Goal: Information Seeking & Learning: Learn about a topic

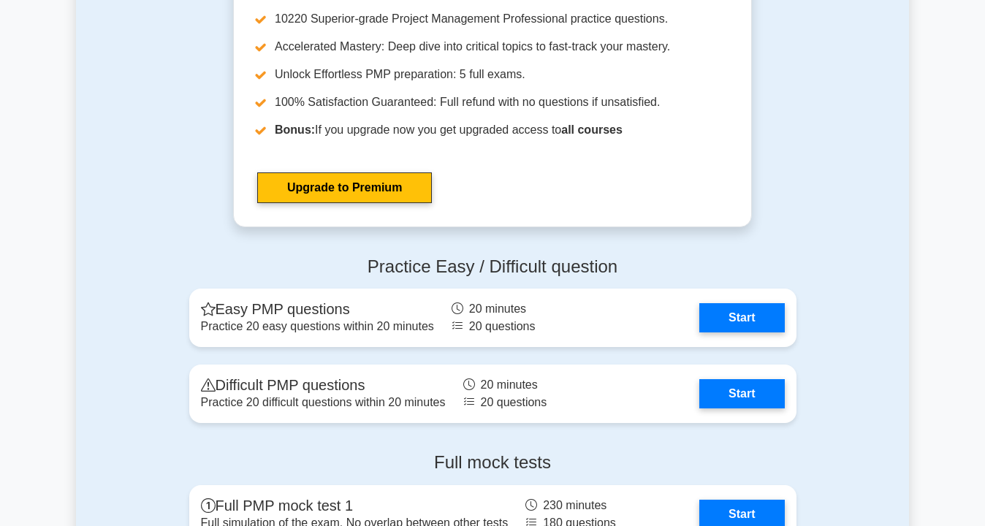
scroll to position [3809, 0]
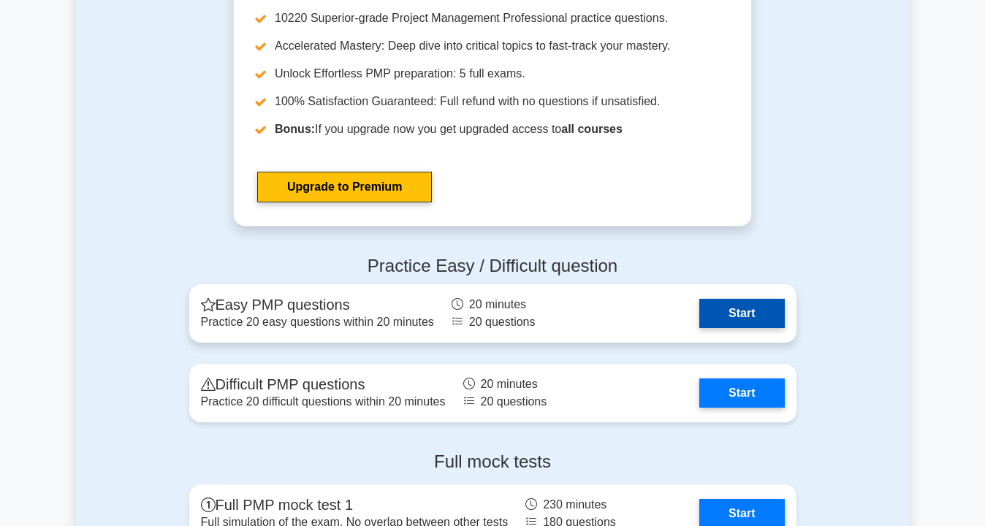
click at [742, 314] on link "Start" at bounding box center [741, 313] width 85 height 29
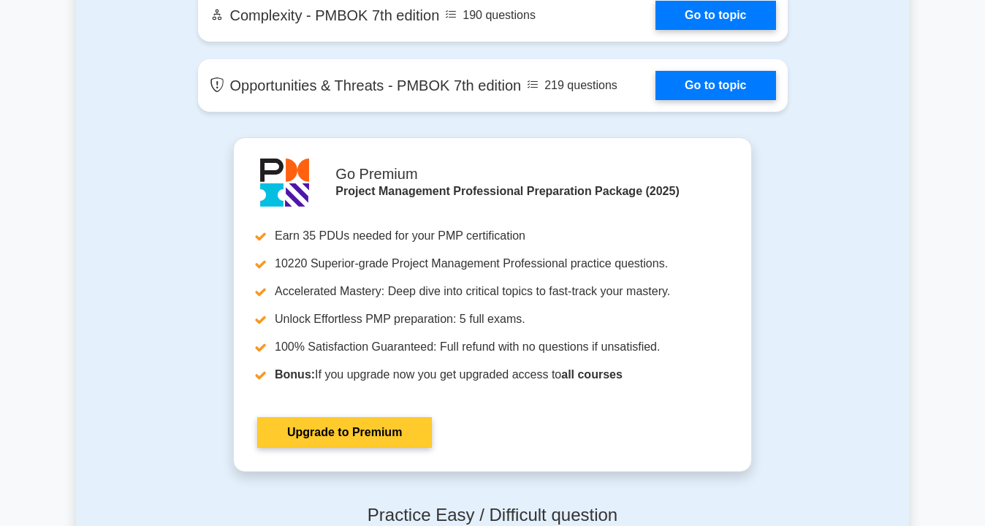
scroll to position [3562, 0]
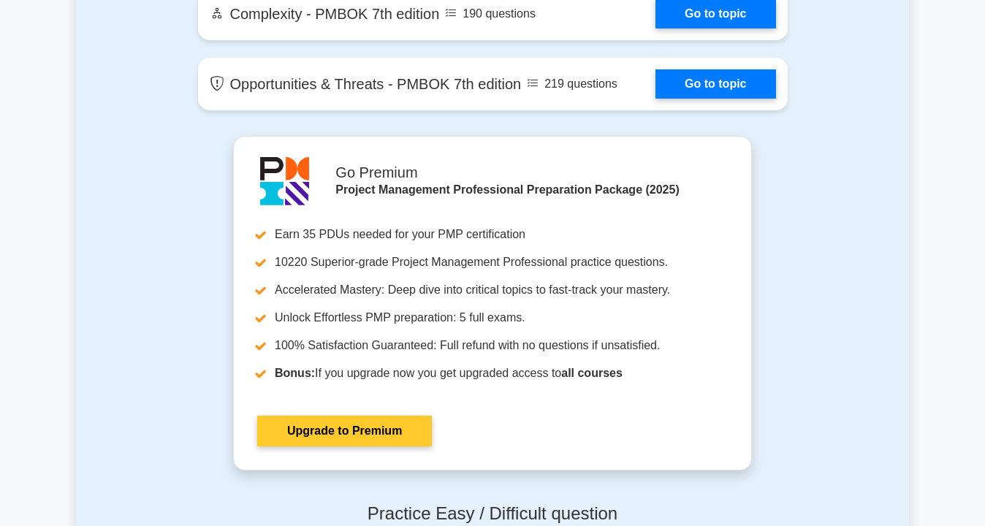
click at [321, 436] on link "Upgrade to Premium" at bounding box center [344, 431] width 175 height 31
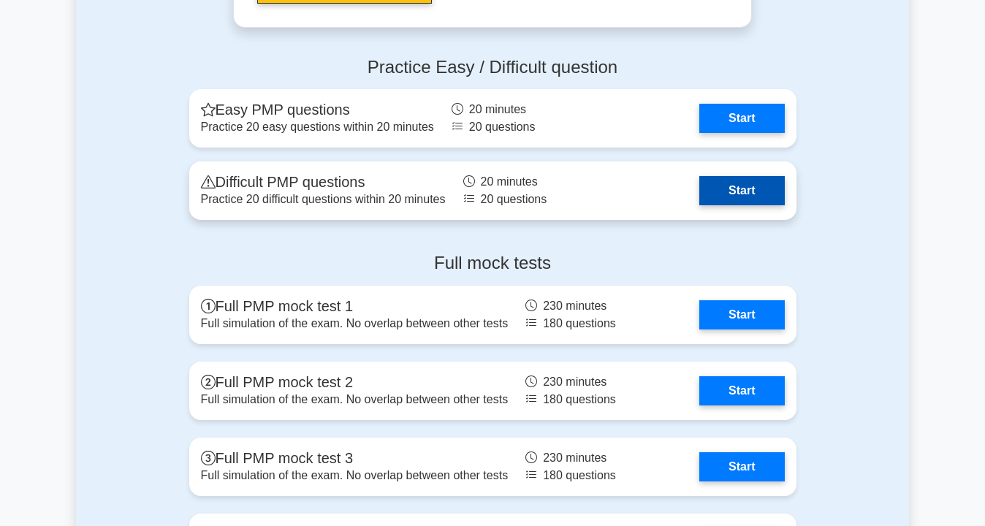
scroll to position [4018, 0]
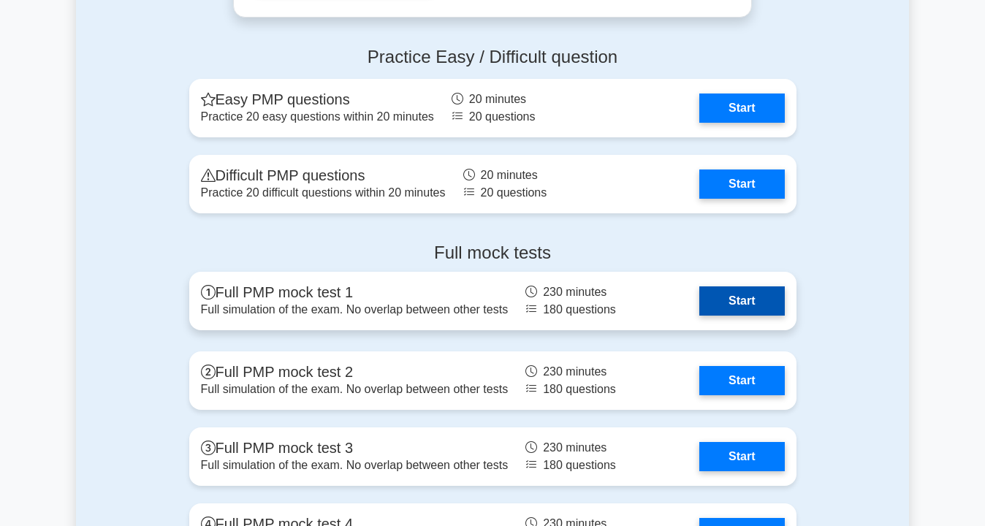
click at [740, 300] on link "Start" at bounding box center [741, 300] width 85 height 29
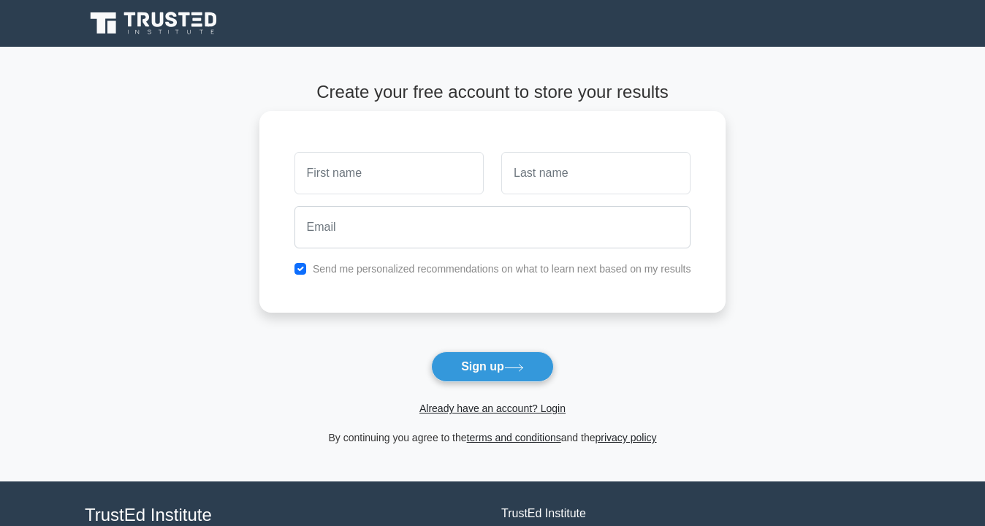
click at [374, 178] on input "text" at bounding box center [388, 173] width 189 height 42
type input "[PERSON_NAME]"
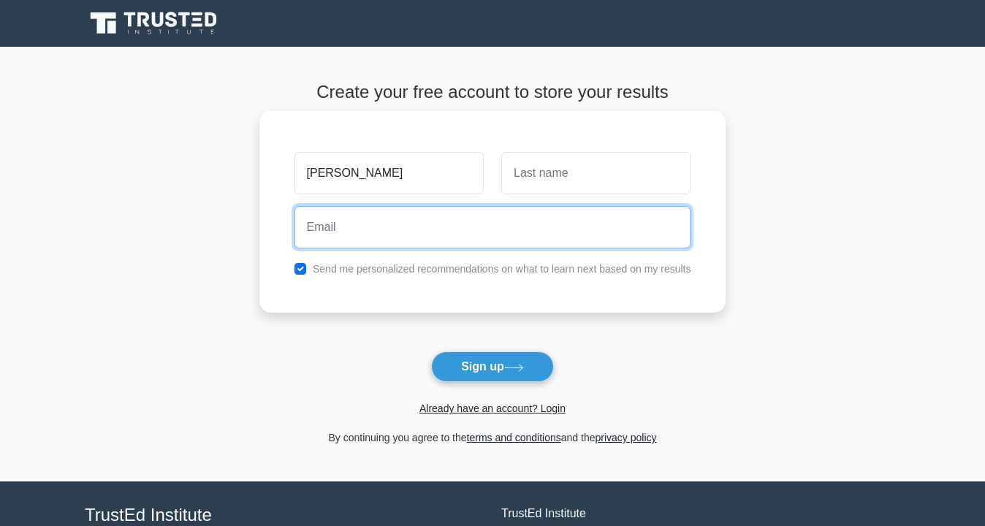
click at [379, 224] on input "email" at bounding box center [492, 227] width 397 height 42
type input "[DOMAIN_NAME][EMAIL_ADDRESS][DOMAIN_NAME]"
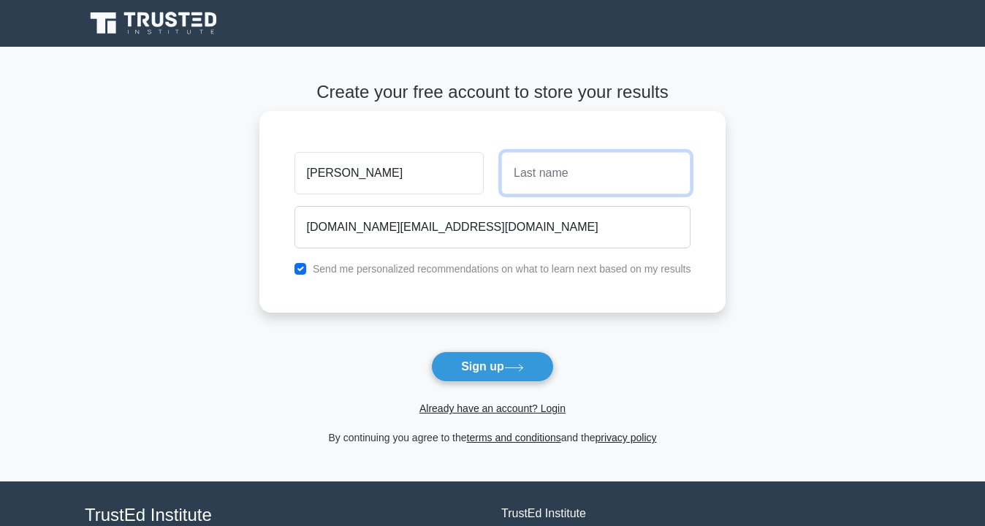
click at [556, 172] on input "text" at bounding box center [595, 173] width 189 height 42
type input "Okponung"
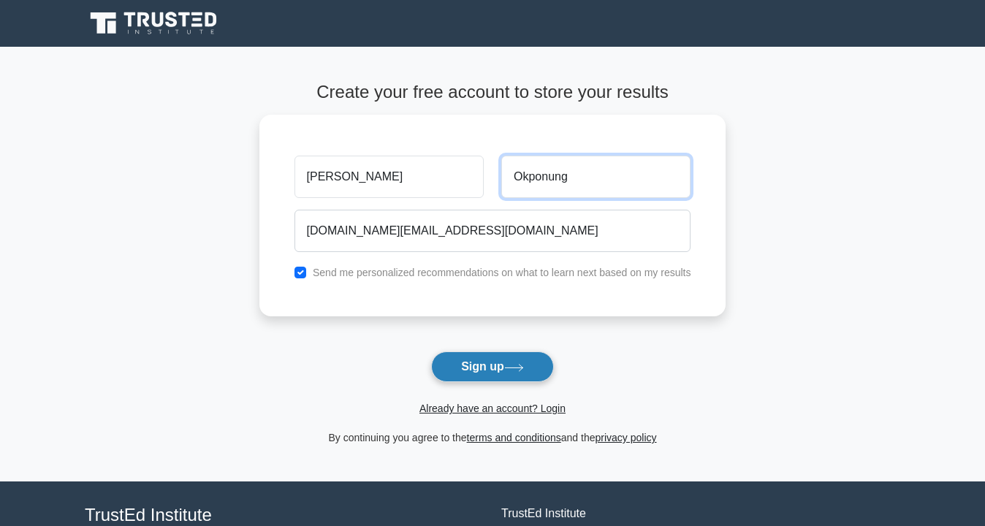
scroll to position [117, 0]
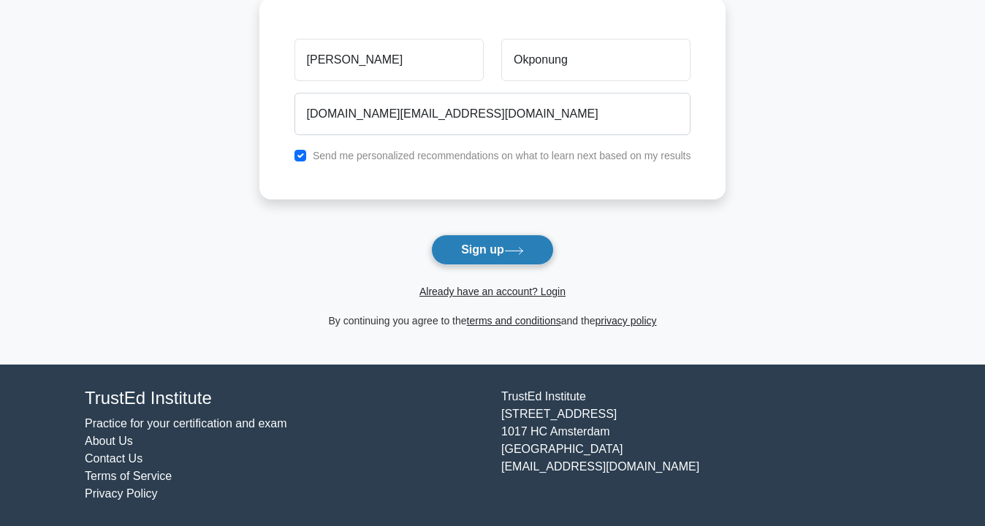
click at [479, 246] on button "Sign up" at bounding box center [492, 250] width 123 height 31
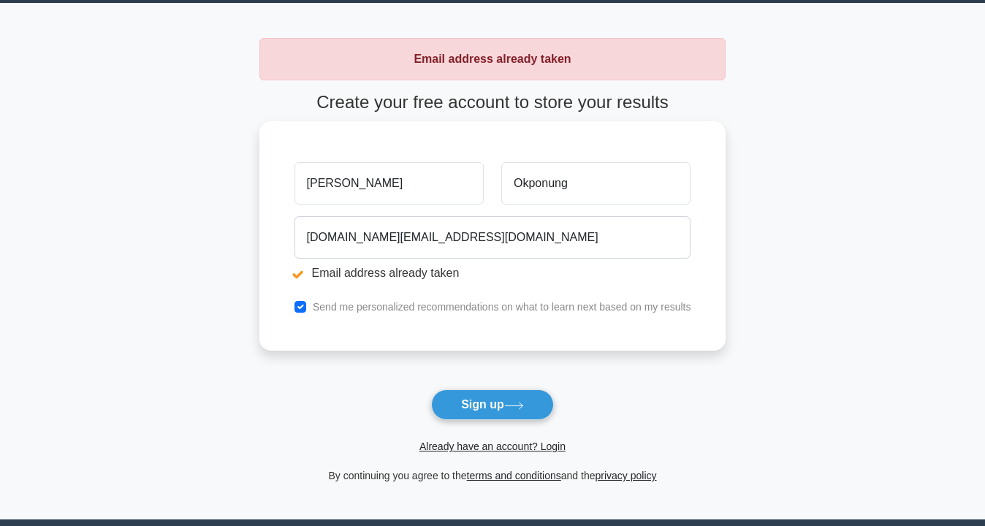
scroll to position [47, 0]
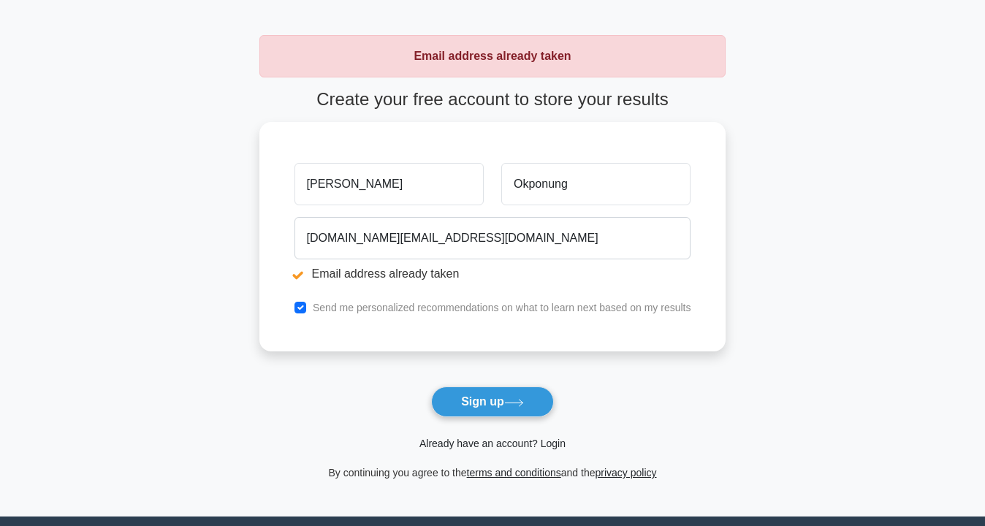
click at [491, 441] on link "Already have an account? Login" at bounding box center [492, 444] width 146 height 12
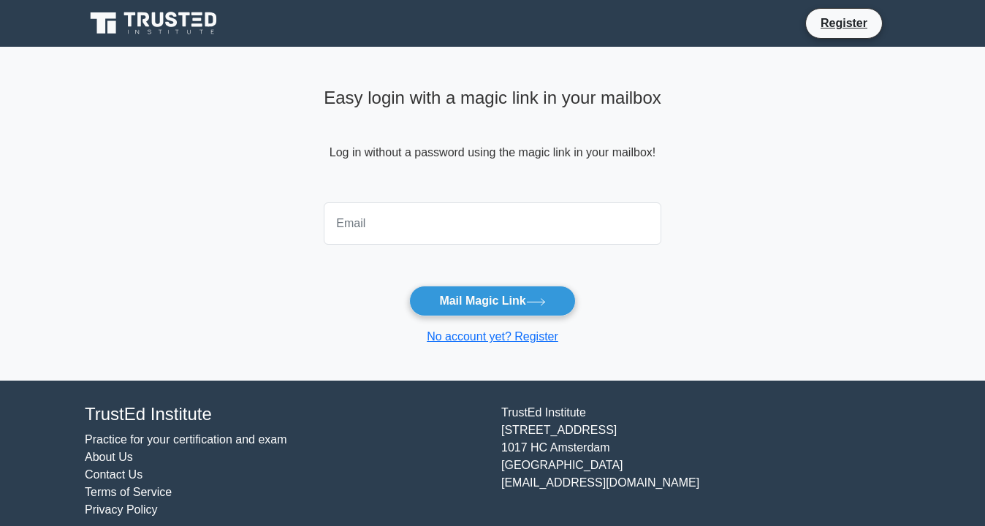
click at [436, 218] on input "email" at bounding box center [493, 223] width 338 height 42
type input "[DOMAIN_NAME][EMAIL_ADDRESS][DOMAIN_NAME]"
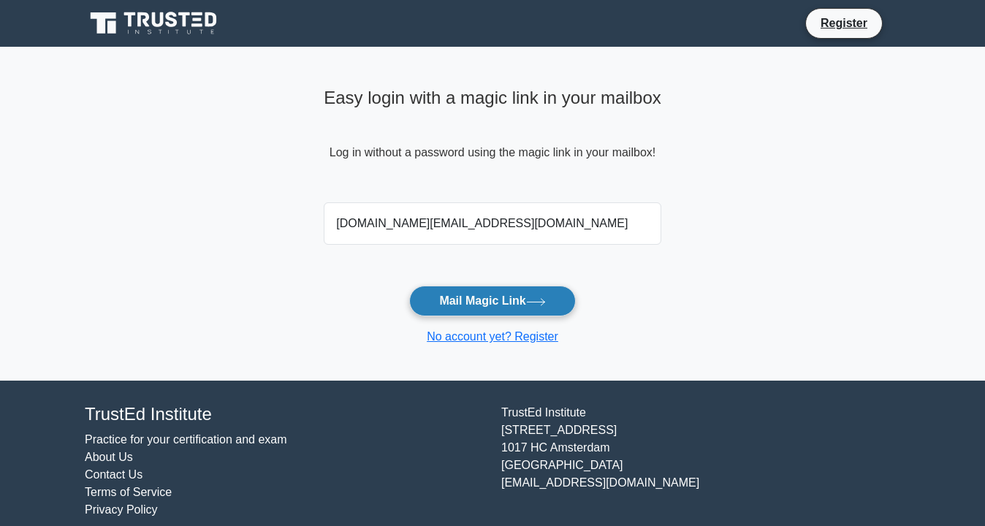
click at [455, 298] on button "Mail Magic Link" at bounding box center [492, 301] width 166 height 31
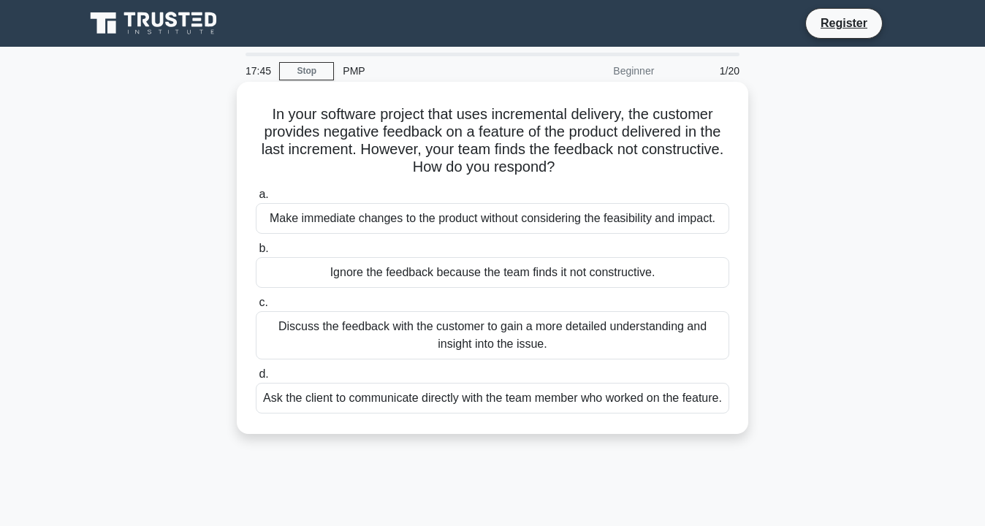
scroll to position [4, 0]
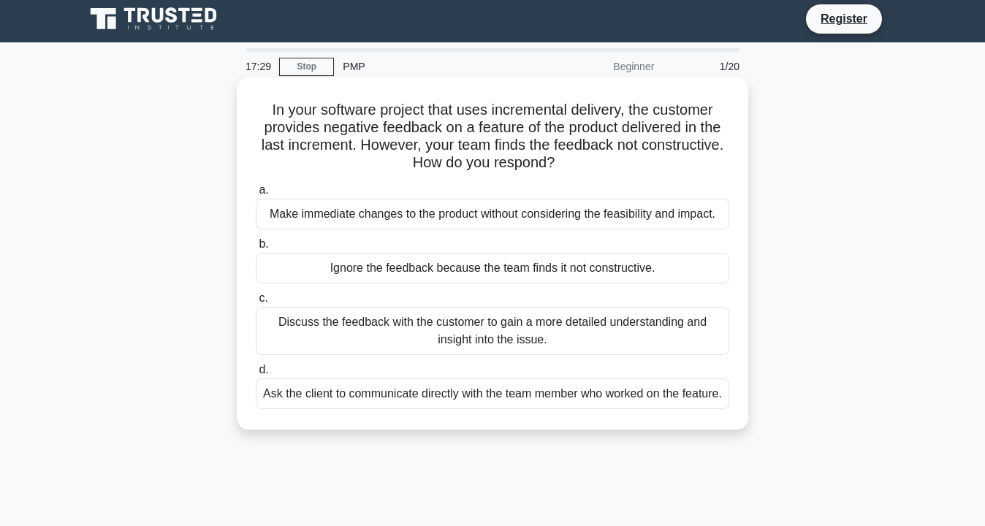
click at [389, 327] on div "Discuss the feedback with the customer to gain a more detailed understanding an…" at bounding box center [493, 331] width 474 height 48
click at [256, 303] on input "c. Discuss the feedback with the customer to gain a more detailed understanding…" at bounding box center [256, 298] width 0 height 9
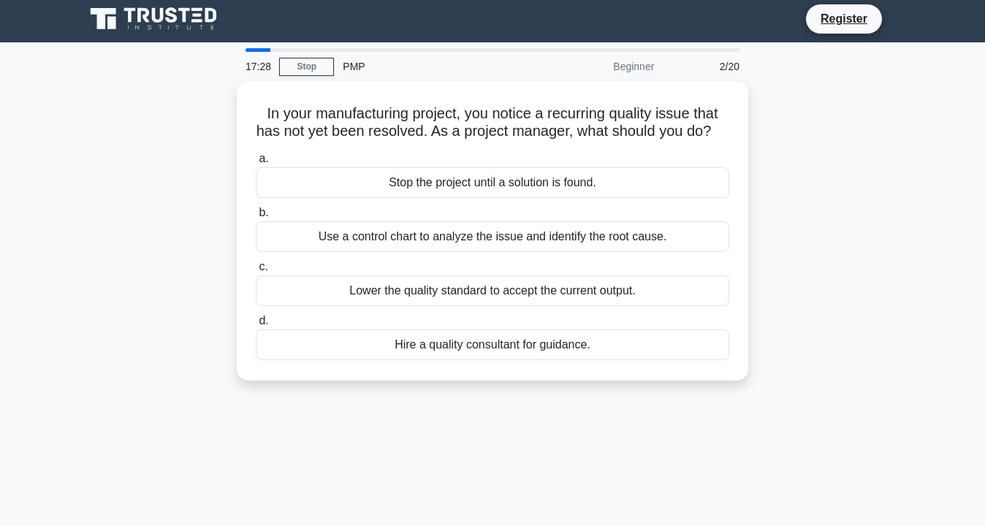
scroll to position [0, 0]
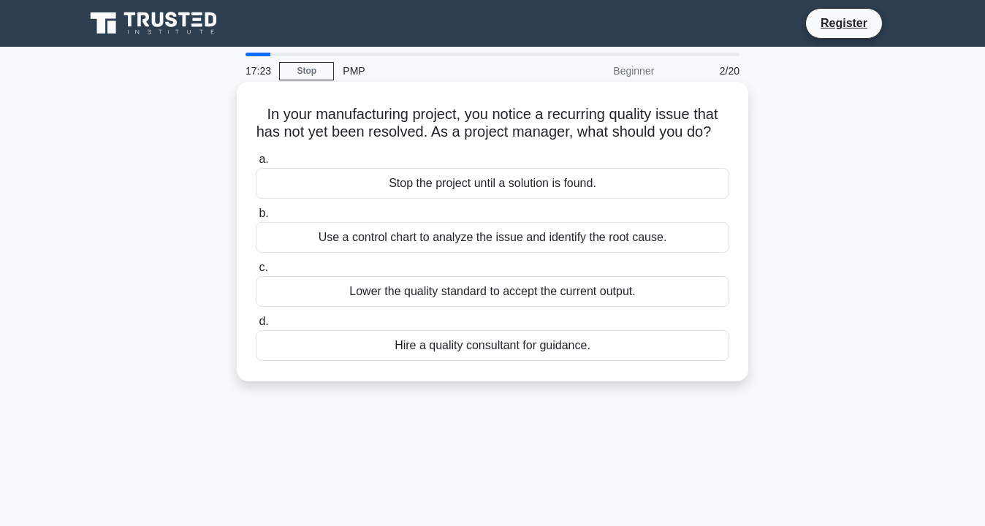
click at [408, 241] on div "Use a control chart to analyze the issue and identify the root cause." at bounding box center [493, 237] width 474 height 31
click at [256, 218] on input "b. Use a control chart to analyze the issue and identify the root cause." at bounding box center [256, 213] width 0 height 9
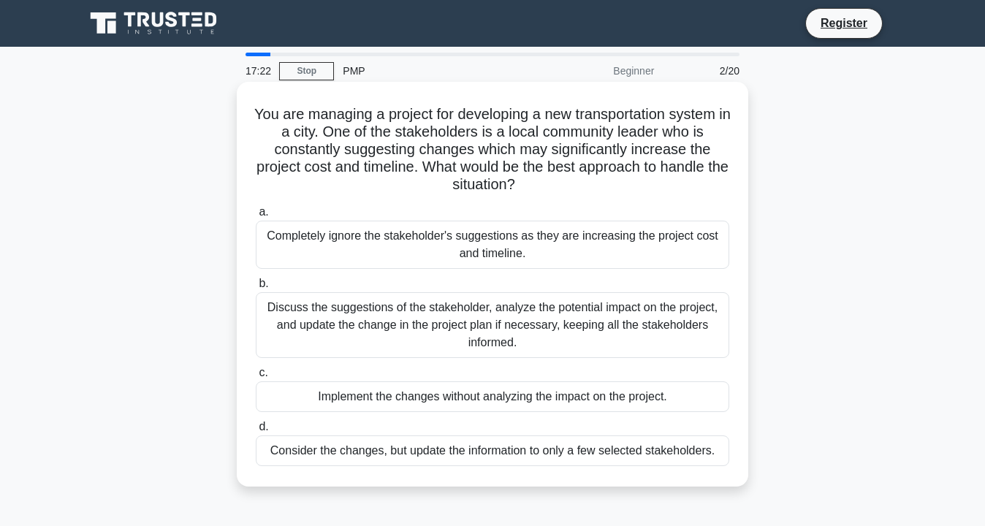
click at [408, 237] on div "Completely ignore the stakeholder's suggestions as they are increasing the proj…" at bounding box center [493, 245] width 474 height 48
click at [256, 217] on input "a. Completely ignore the stakeholder's suggestions as they are increasing the p…" at bounding box center [256, 212] width 0 height 9
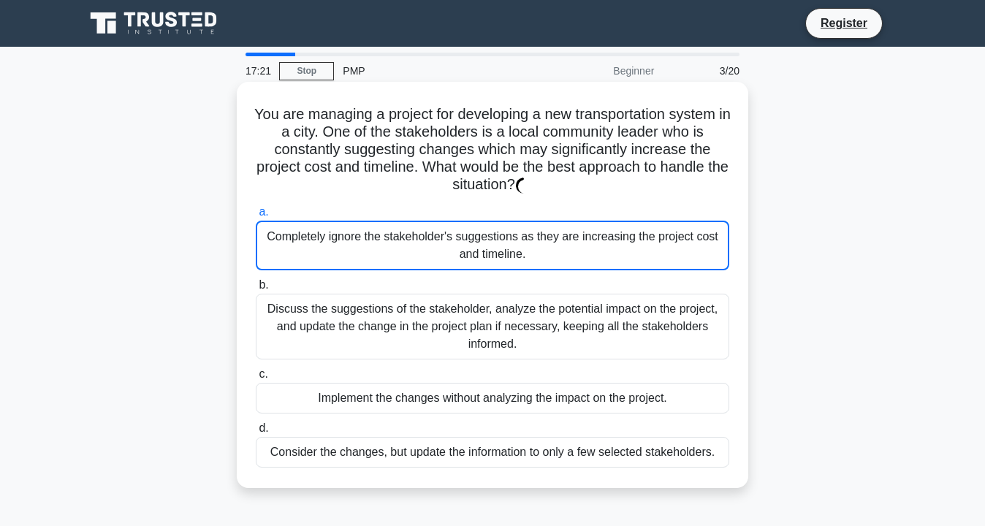
click at [408, 237] on div "Completely ignore the stakeholder's suggestions as they are increasing the proj…" at bounding box center [493, 246] width 474 height 50
click at [256, 217] on input "a. Completely ignore the stakeholder's suggestions as they are increasing the p…" at bounding box center [256, 212] width 0 height 9
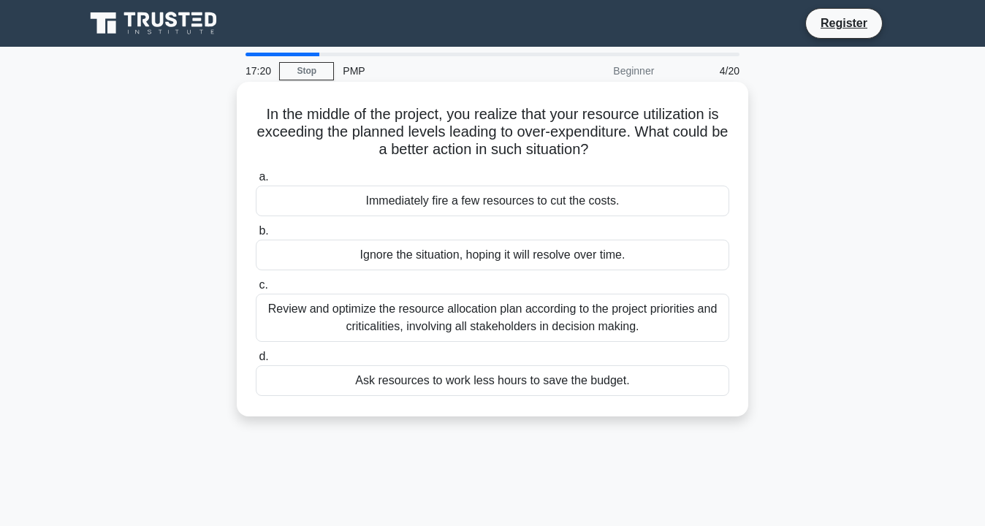
click at [402, 252] on div "Ignore the situation, hoping it will resolve over time." at bounding box center [493, 255] width 474 height 31
click at [256, 236] on input "b. Ignore the situation, hoping it will resolve over time." at bounding box center [256, 231] width 0 height 9
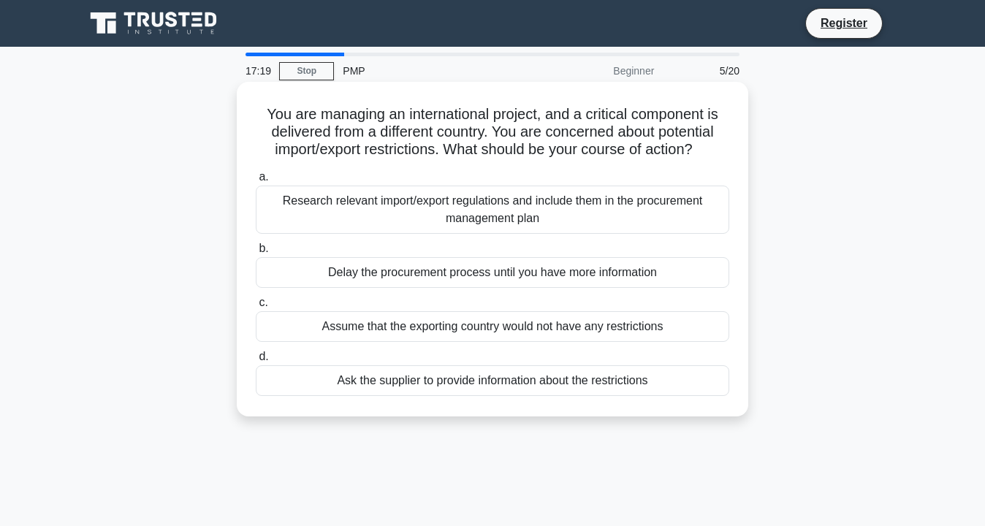
click at [410, 273] on div "Delay the procurement process until you have more information" at bounding box center [493, 272] width 474 height 31
click at [256, 254] on input "b. Delay the procurement process until you have more information" at bounding box center [256, 248] width 0 height 9
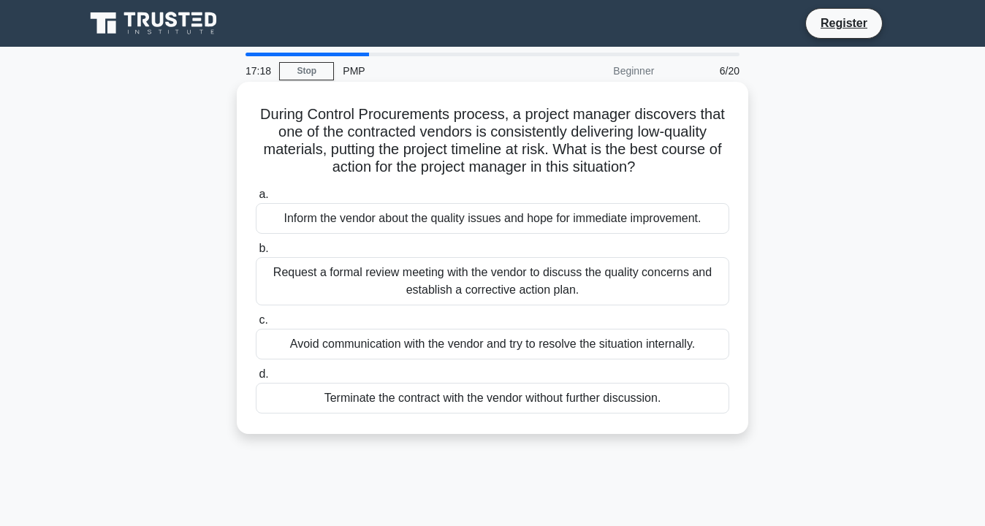
click at [432, 222] on div "Inform the vendor about the quality issues and hope for immediate improvement." at bounding box center [493, 218] width 474 height 31
click at [256, 199] on input "a. Inform the vendor about the quality issues and hope for immediate improvemen…" at bounding box center [256, 194] width 0 height 9
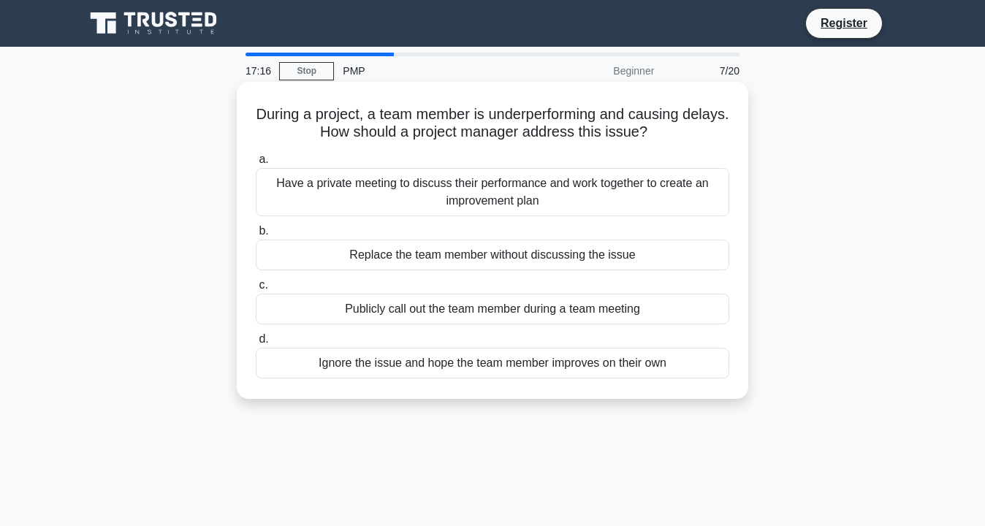
click at [425, 302] on div "Publicly call out the team member during a team meeting" at bounding box center [493, 309] width 474 height 31
click at [256, 290] on input "c. Publicly call out the team member during a team meeting" at bounding box center [256, 285] width 0 height 9
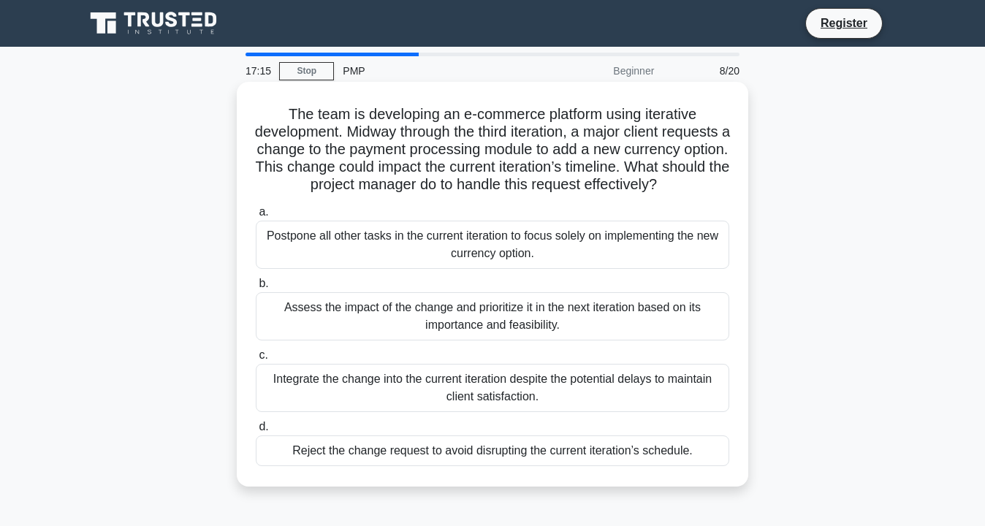
click at [476, 316] on div "Assess the impact of the change and prioritize it in the next iteration based o…" at bounding box center [493, 316] width 474 height 48
click at [256, 289] on input "b. Assess the impact of the change and prioritize it in the next iteration base…" at bounding box center [256, 283] width 0 height 9
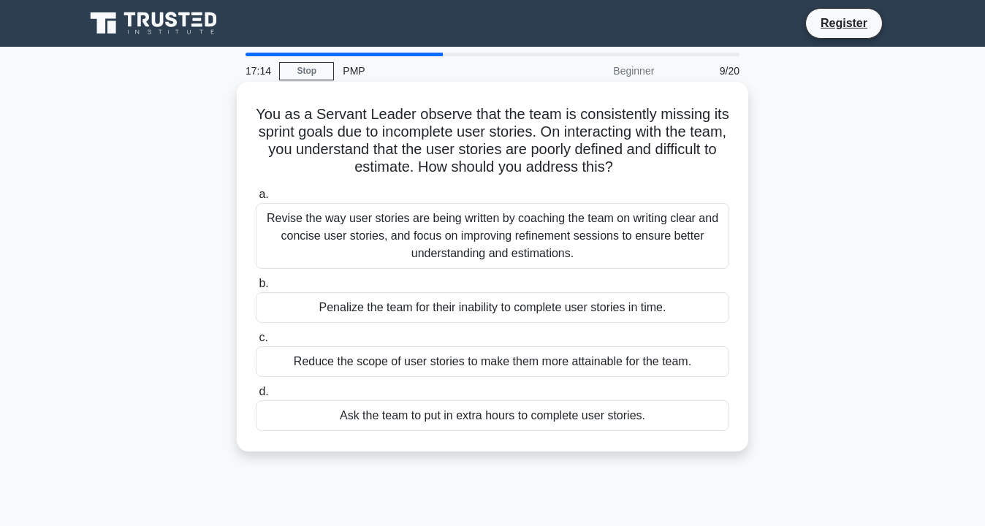
click at [473, 363] on div "Reduce the scope of user stories to make them more attainable for the team." at bounding box center [493, 361] width 474 height 31
click at [256, 343] on input "c. Reduce the scope of user stories to make them more attainable for the team." at bounding box center [256, 337] width 0 height 9
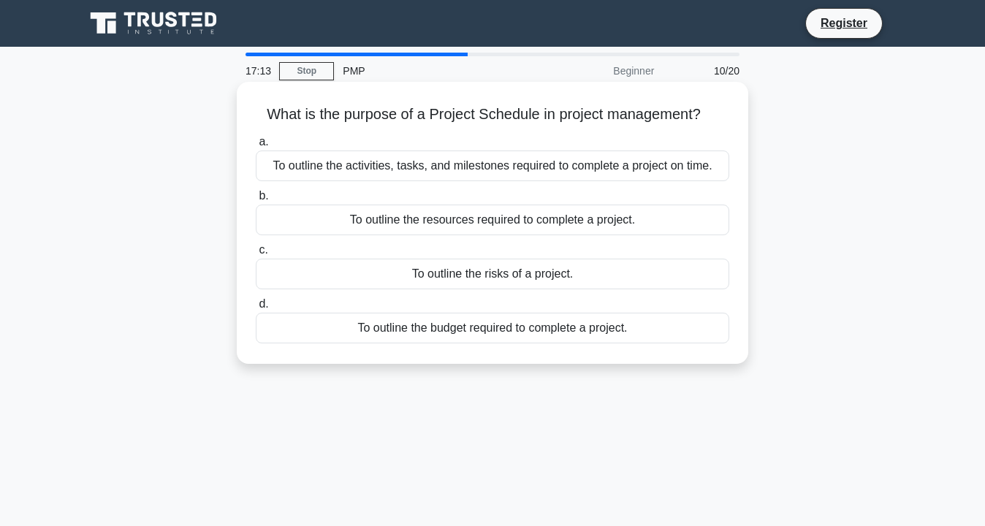
click at [477, 226] on div "To outline the resources required to complete a project." at bounding box center [493, 220] width 474 height 31
click at [256, 201] on input "b. To outline the resources required to complete a project." at bounding box center [256, 195] width 0 height 9
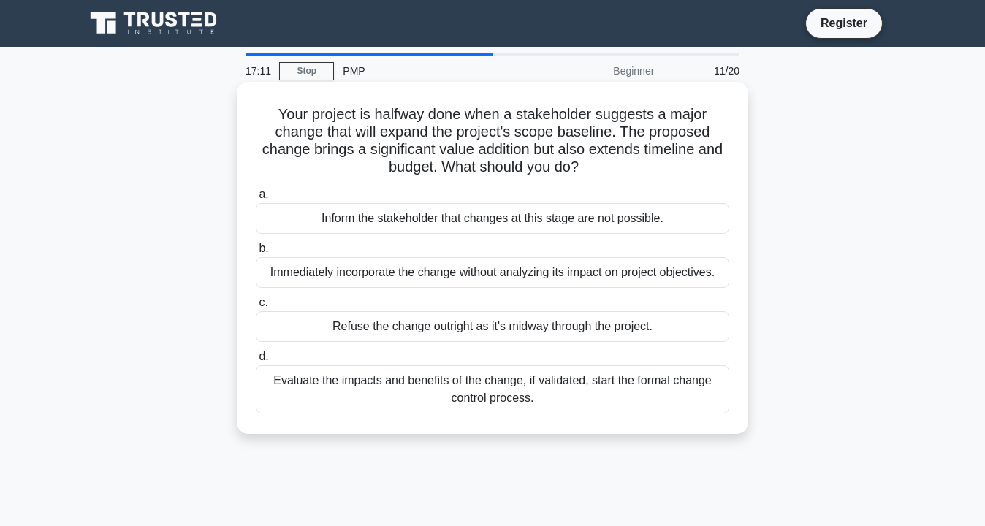
click at [479, 276] on div "Immediately incorporate the change without analyzing its impact on project obje…" at bounding box center [493, 272] width 474 height 31
click at [256, 254] on input "b. Immediately incorporate the change without analyzing its impact on project o…" at bounding box center [256, 248] width 0 height 9
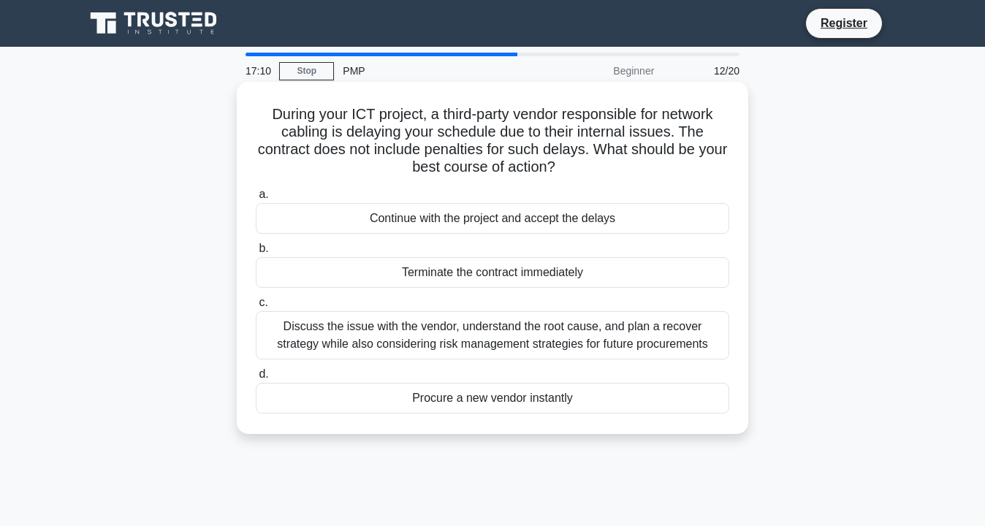
click at [479, 341] on div "Discuss the issue with the vendor, understand the root cause, and plan a recove…" at bounding box center [493, 335] width 474 height 48
click at [256, 308] on input "c. Discuss the issue with the vendor, understand the root cause, and plan a rec…" at bounding box center [256, 302] width 0 height 9
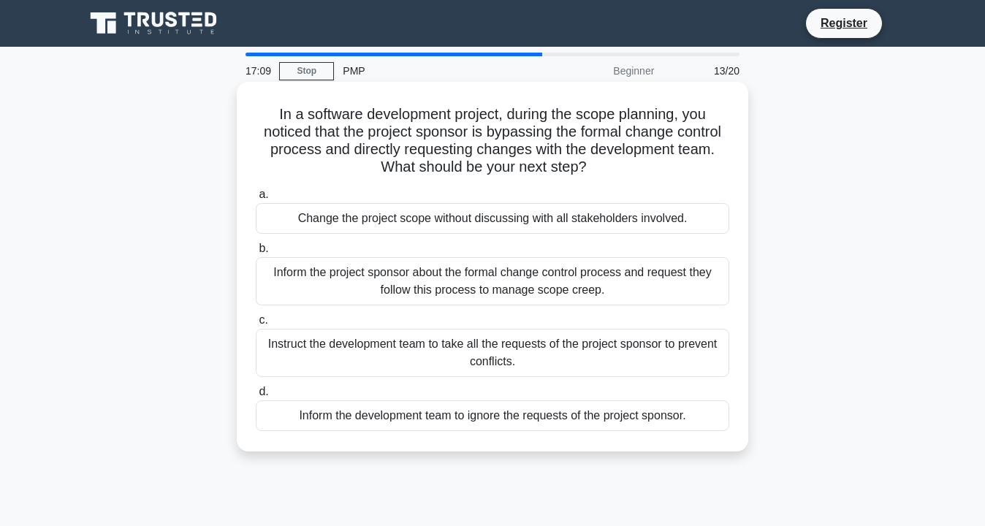
click at [487, 272] on div "Inform the project sponsor about the formal change control process and request …" at bounding box center [493, 281] width 474 height 48
click at [256, 254] on input "b. Inform the project sponsor about the formal change control process and reque…" at bounding box center [256, 248] width 0 height 9
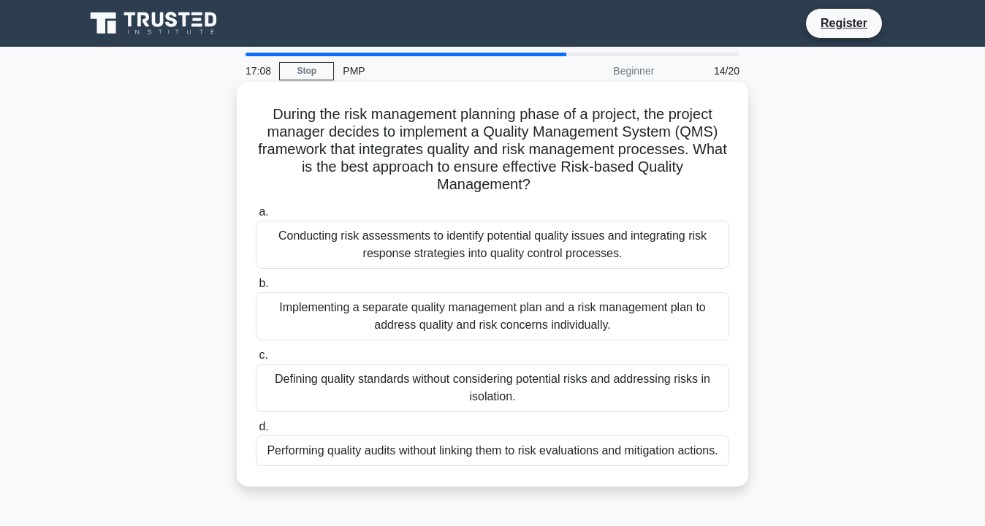
click at [511, 237] on div "Conducting risk assessments to identify potential quality issues and integratin…" at bounding box center [493, 245] width 474 height 48
click at [256, 217] on input "a. Conducting risk assessments to identify potential quality issues and integra…" at bounding box center [256, 212] width 0 height 9
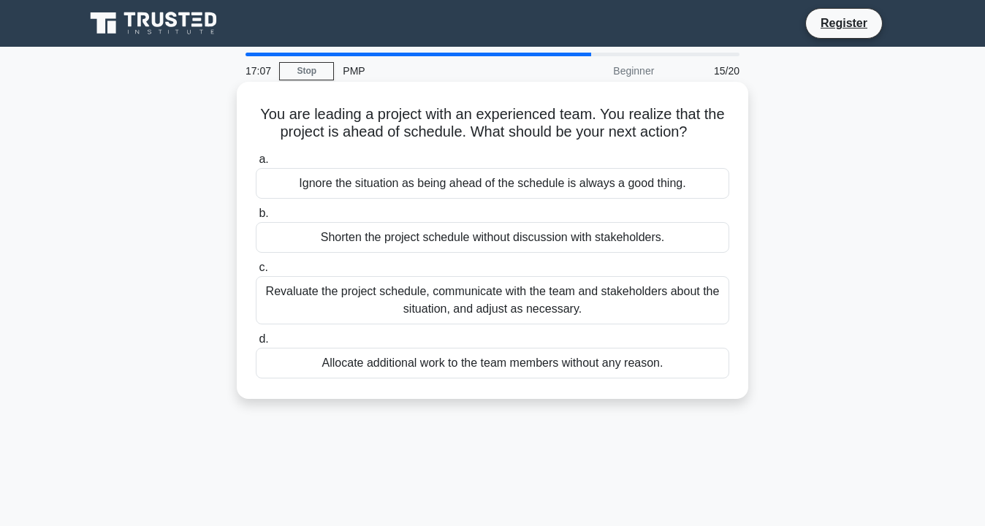
click at [501, 369] on div "Allocate additional work to the team members without any reason." at bounding box center [493, 363] width 474 height 31
click at [256, 344] on input "d. Allocate additional work to the team members without any reason." at bounding box center [256, 339] width 0 height 9
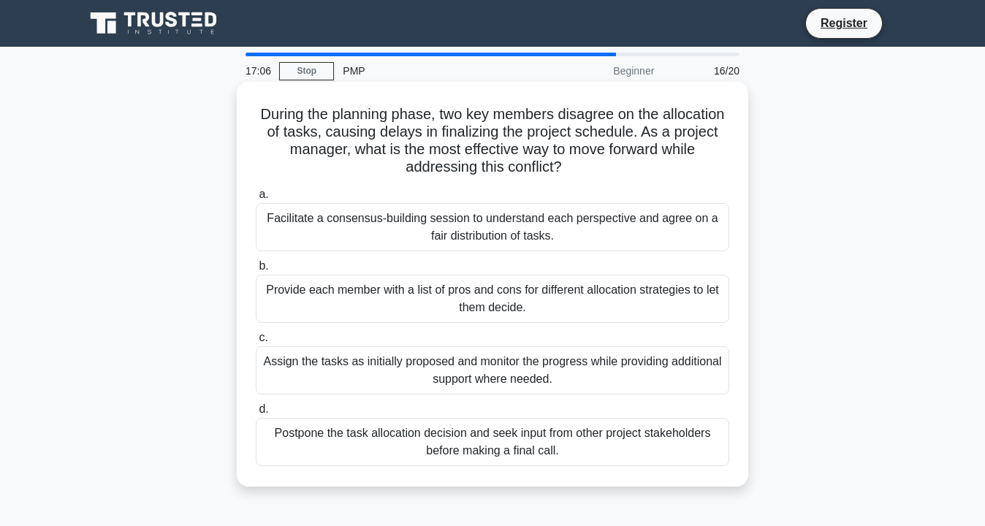
click at [516, 235] on div "Facilitate a consensus-building session to understand each perspective and agre…" at bounding box center [493, 227] width 474 height 48
click at [256, 199] on input "a. Facilitate a consensus-building session to understand each perspective and a…" at bounding box center [256, 194] width 0 height 9
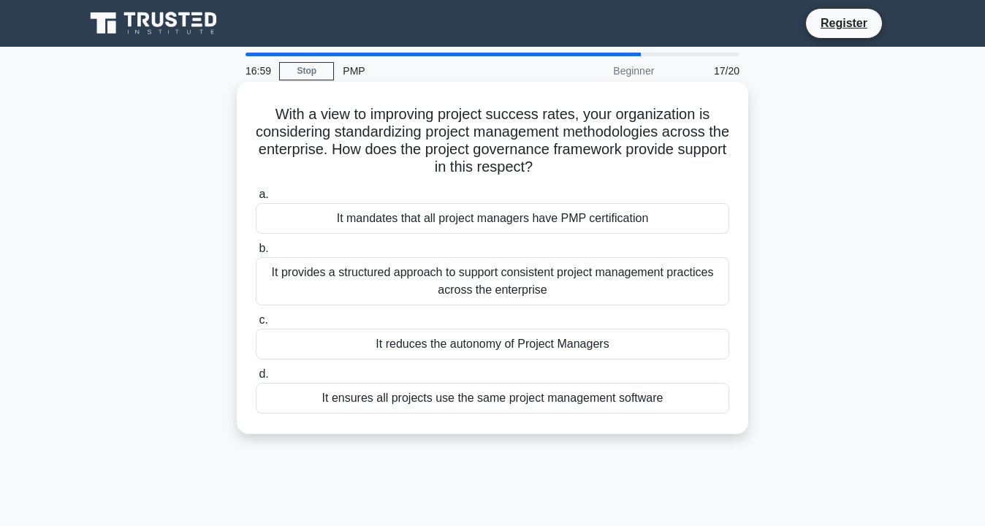
click at [507, 284] on div "It provides a structured approach to support consistent project management prac…" at bounding box center [493, 281] width 474 height 48
click at [256, 254] on input "b. It provides a structured approach to support consistent project management p…" at bounding box center [256, 248] width 0 height 9
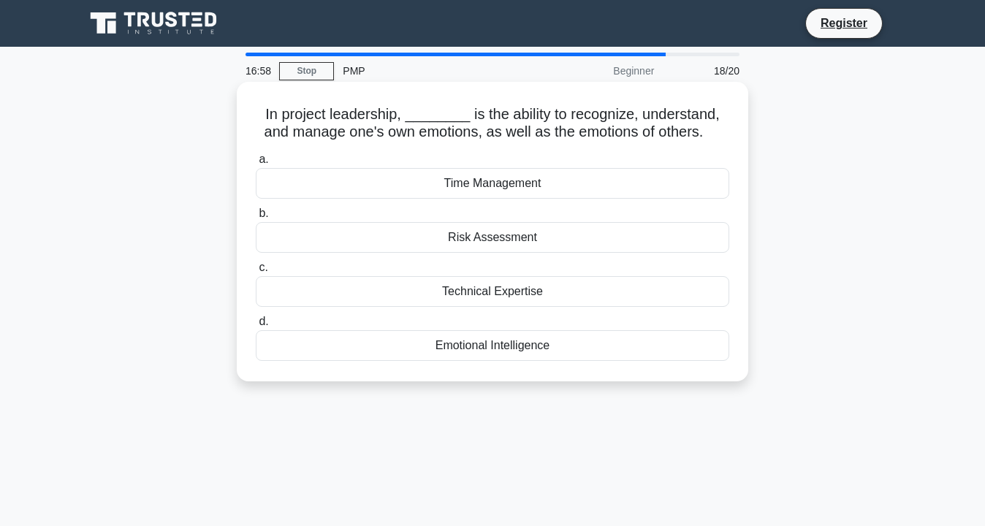
click at [507, 293] on div "Technical Expertise" at bounding box center [493, 291] width 474 height 31
click at [256, 273] on input "c. Technical Expertise" at bounding box center [256, 267] width 0 height 9
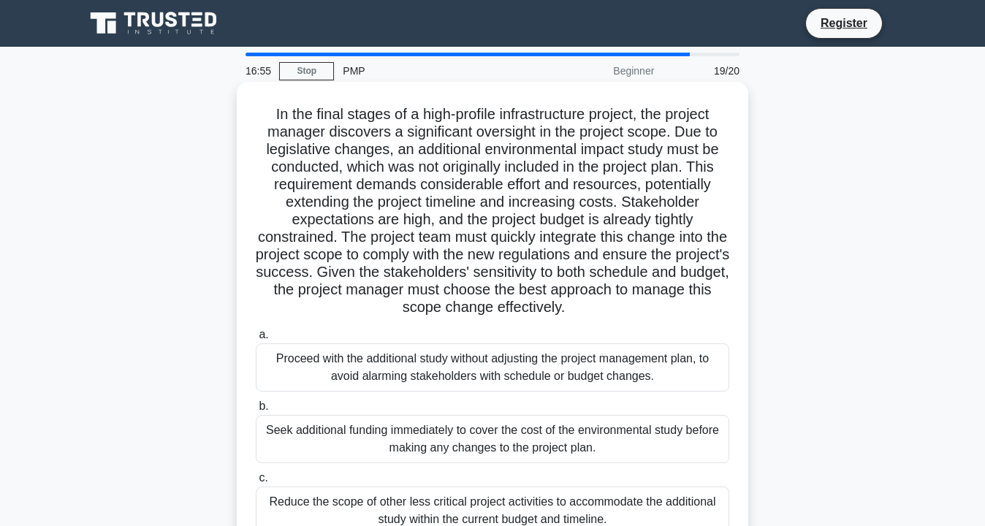
click at [482, 360] on div "Proceed with the additional study without adjusting the project management plan…" at bounding box center [493, 367] width 474 height 48
click at [256, 340] on input "a. Proceed with the additional study without adjusting the project management p…" at bounding box center [256, 334] width 0 height 9
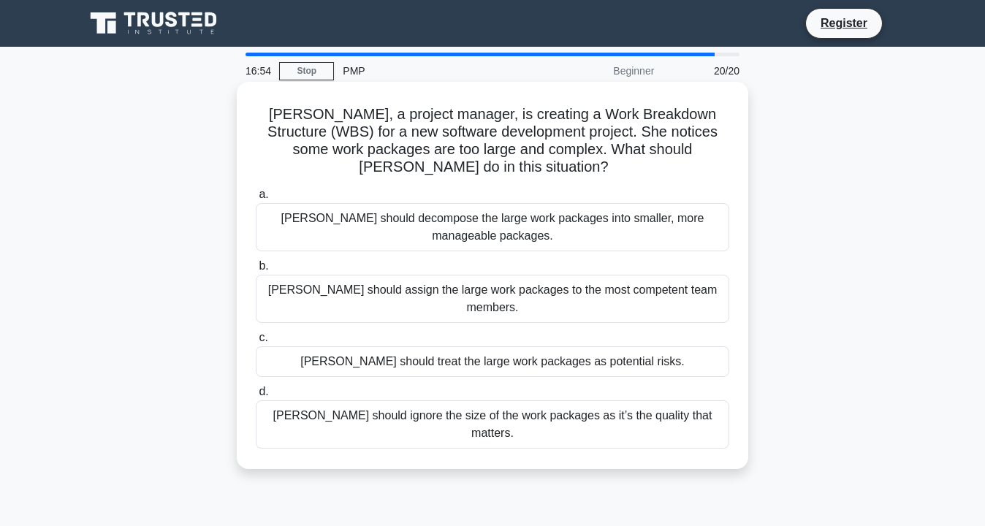
click at [509, 232] on div "Michelle should decompose the large work packages into smaller, more manageable…" at bounding box center [493, 227] width 474 height 48
click at [256, 199] on input "a. Michelle should decompose the large work packages into smaller, more managea…" at bounding box center [256, 194] width 0 height 9
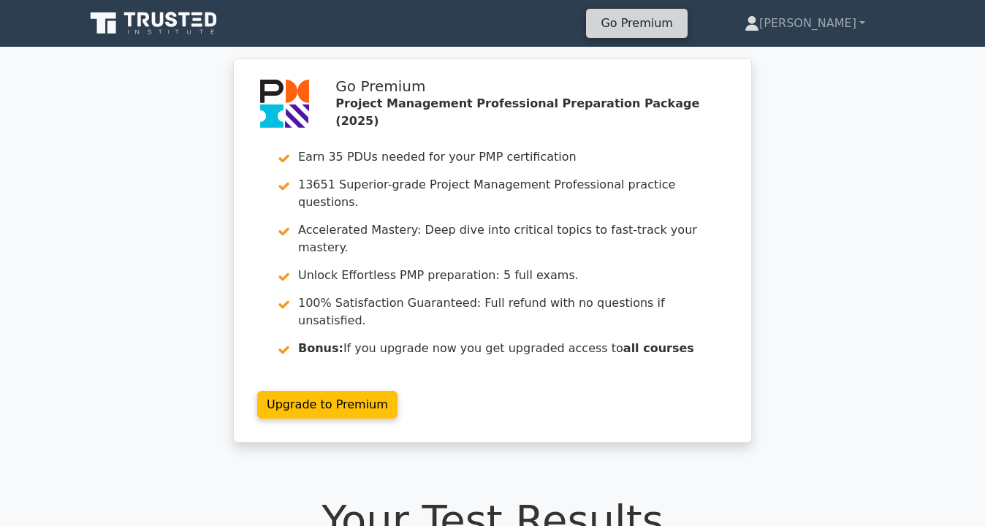
click at [681, 27] on link "Go Premium" at bounding box center [636, 23] width 89 height 20
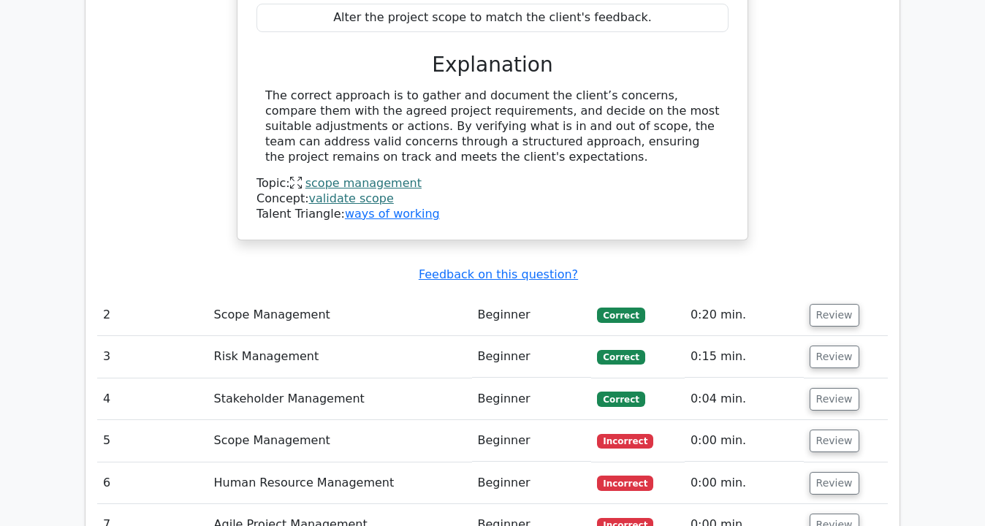
scroll to position [1643, 0]
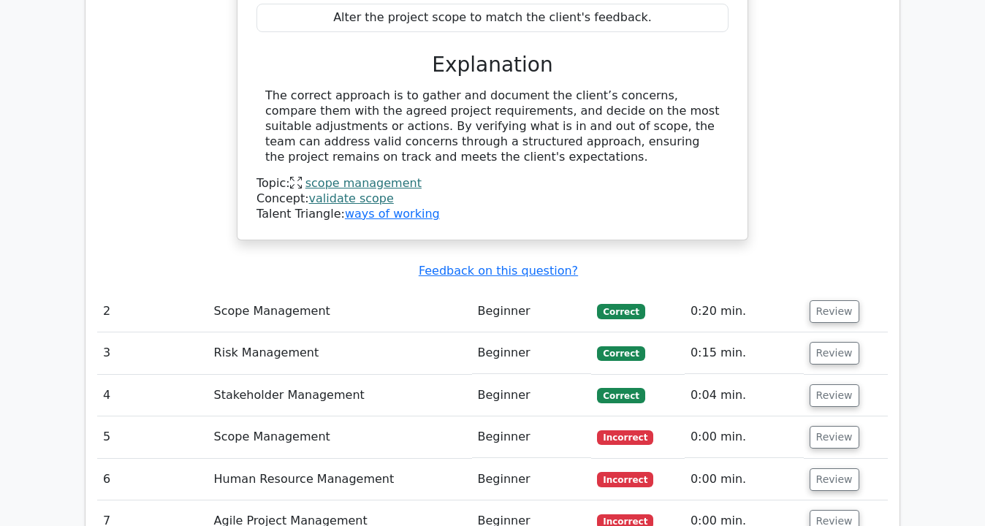
click at [292, 291] on td "Scope Management" at bounding box center [340, 312] width 264 height 42
click at [824, 300] on button "Review" at bounding box center [835, 311] width 50 height 23
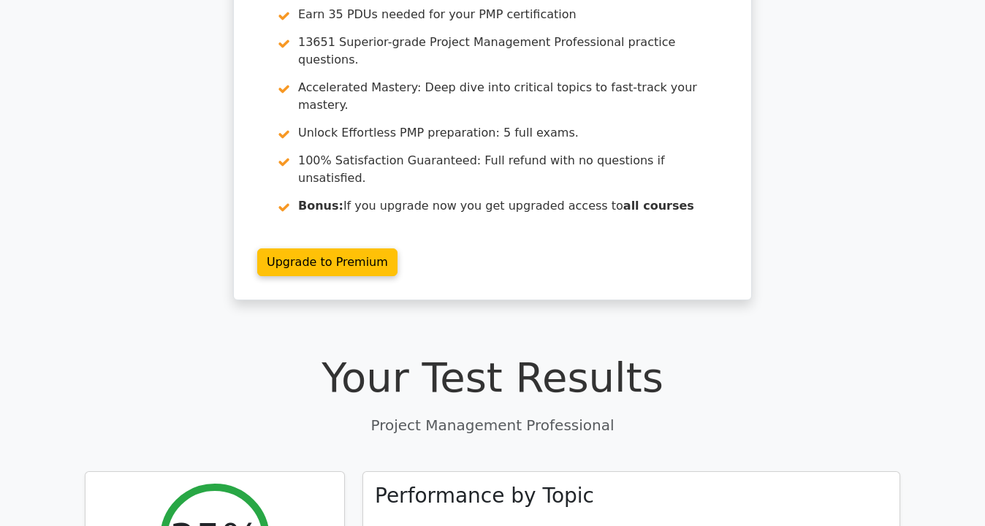
scroll to position [0, 0]
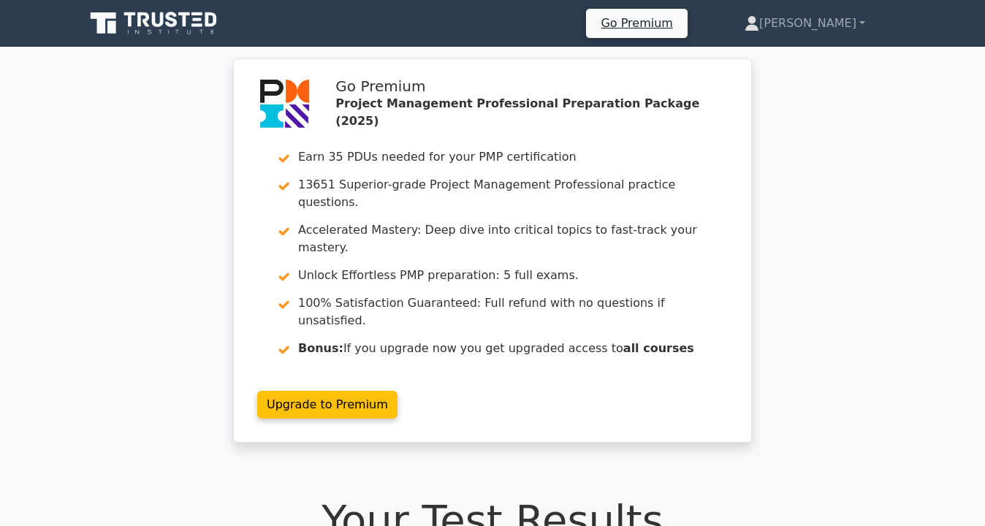
click at [861, 221] on div "Go Premium Project Management Professional Preparation Package (2025) Earn 35 P…" at bounding box center [492, 259] width 985 height 402
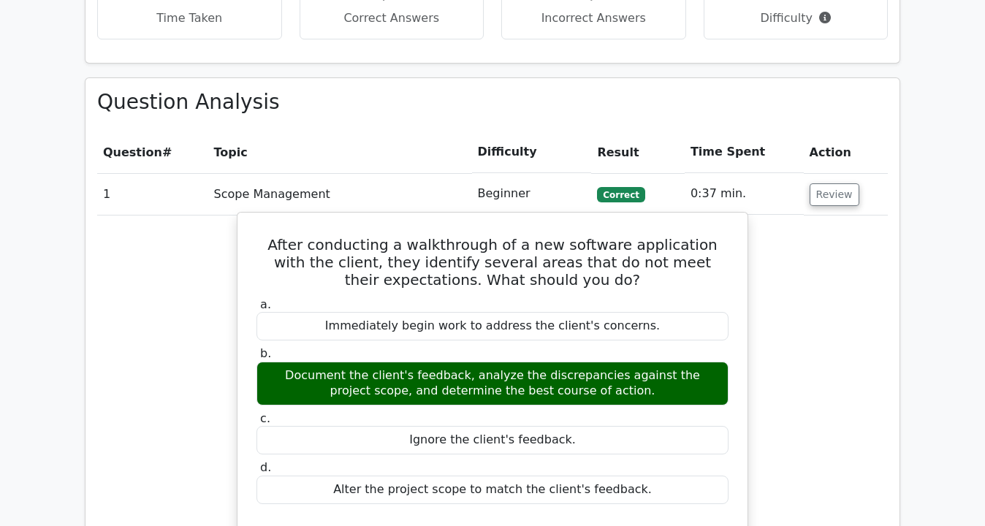
scroll to position [1171, 0]
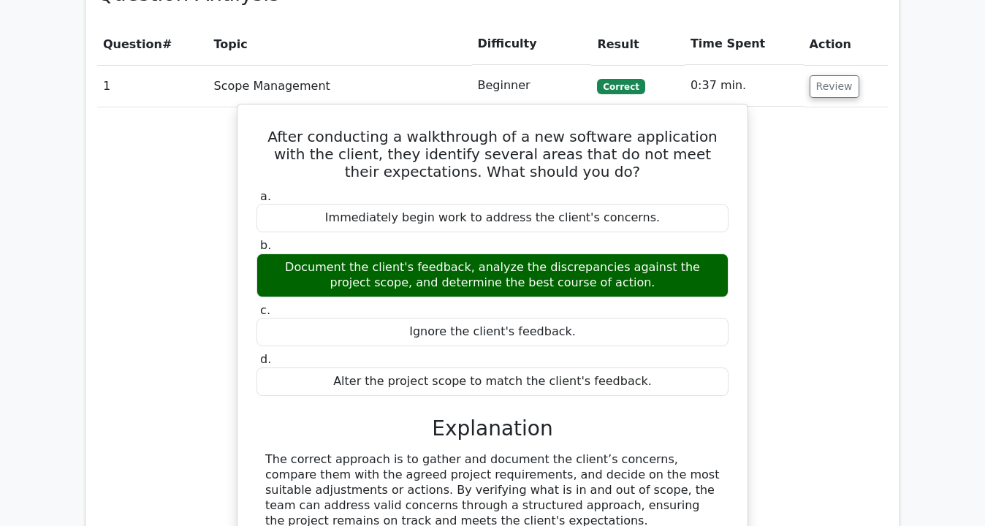
click at [367, 318] on div "Ignore the client's feedback." at bounding box center [492, 332] width 472 height 28
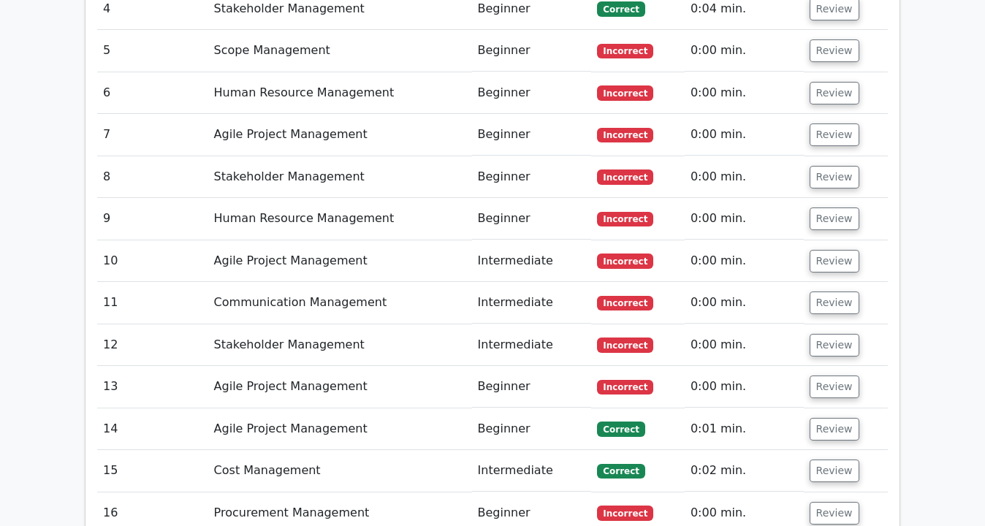
scroll to position [2236, 0]
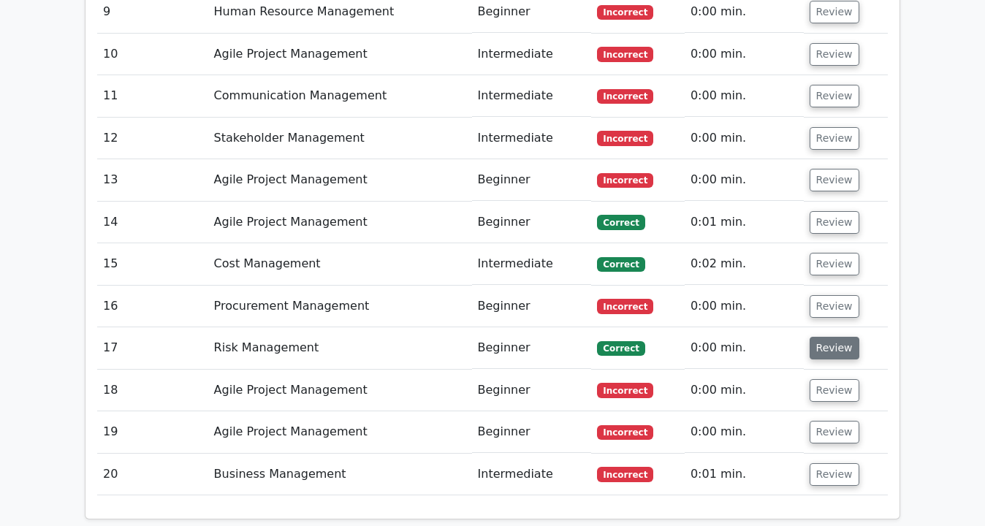
click at [821, 337] on button "Review" at bounding box center [835, 348] width 50 height 23
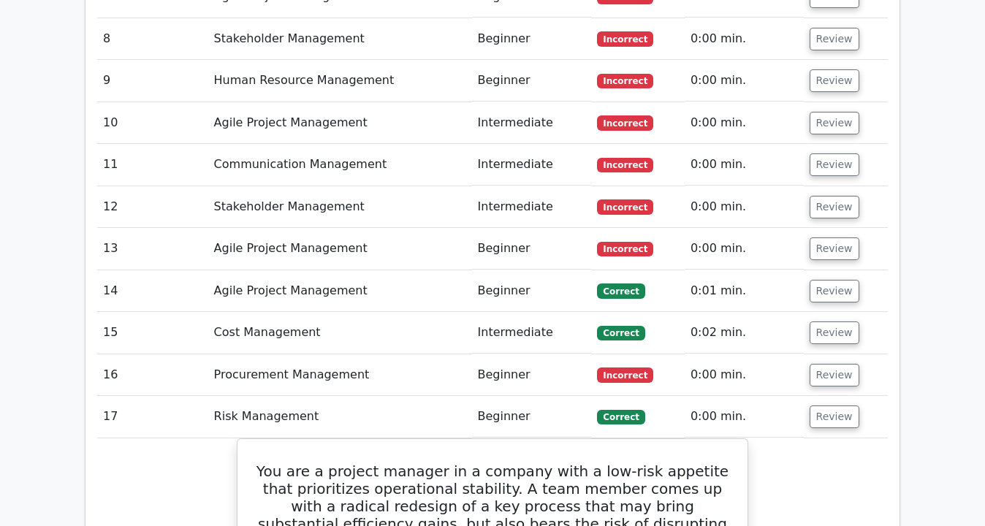
scroll to position [2169, 0]
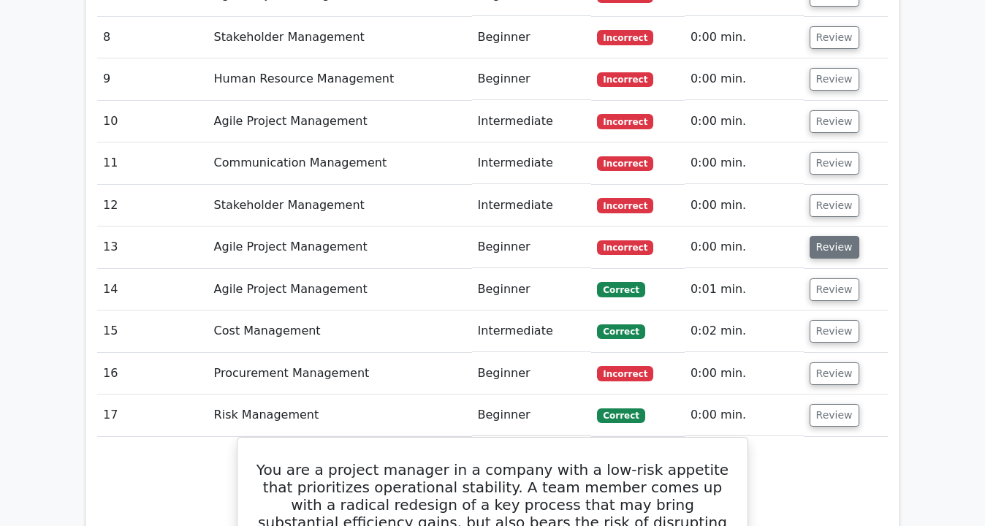
click at [823, 236] on button "Review" at bounding box center [835, 247] width 50 height 23
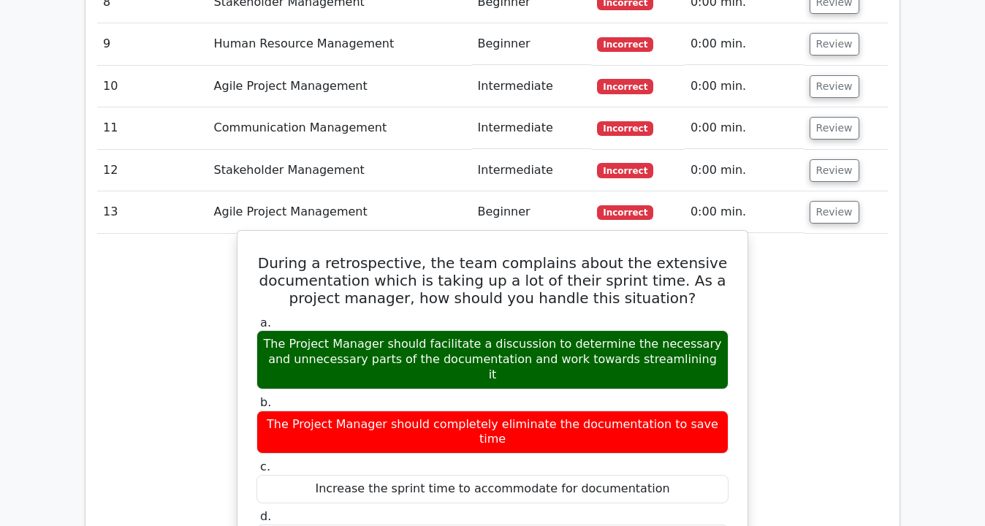
scroll to position [2206, 0]
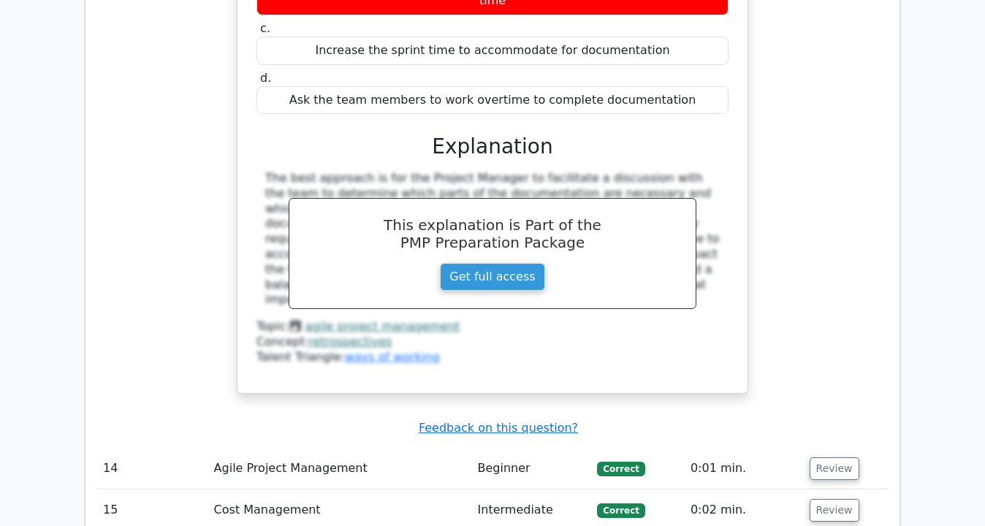
scroll to position [2663, 0]
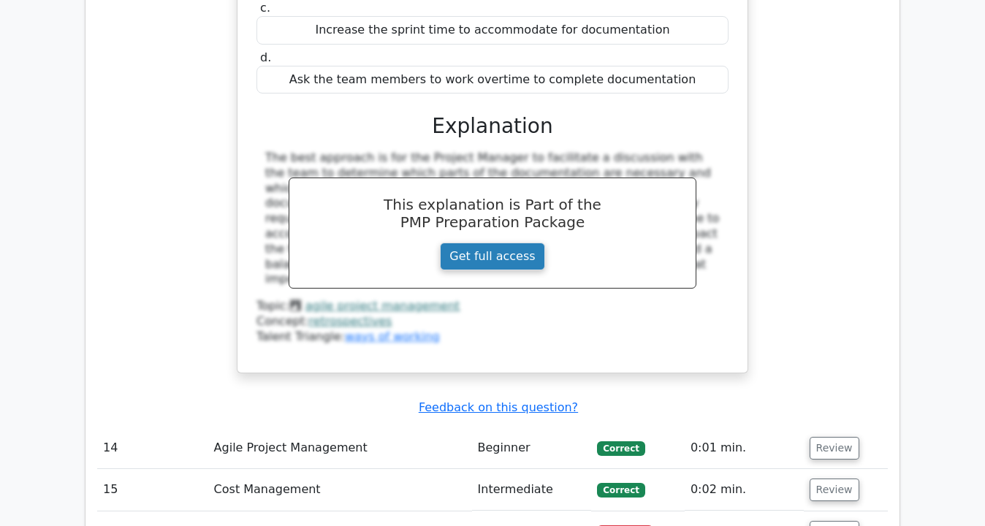
click at [498, 243] on link "Get full access" at bounding box center [492, 257] width 104 height 28
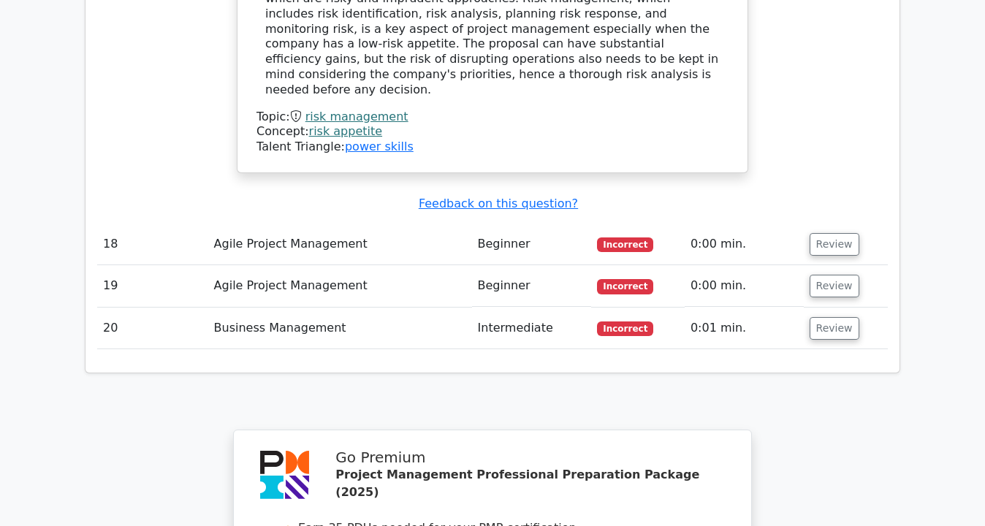
scroll to position [3769, 0]
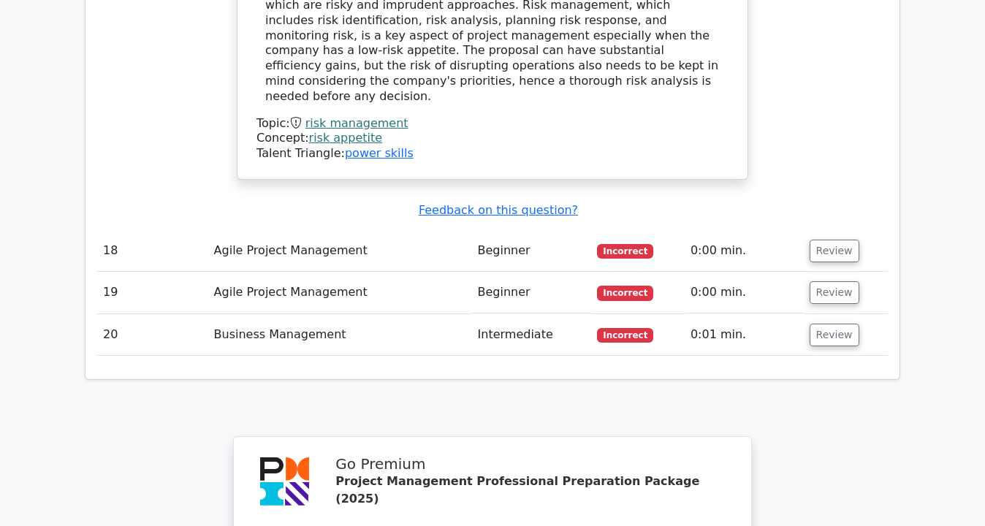
click at [832, 314] on td "Review" at bounding box center [846, 335] width 84 height 42
click at [832, 324] on button "Review" at bounding box center [835, 335] width 50 height 23
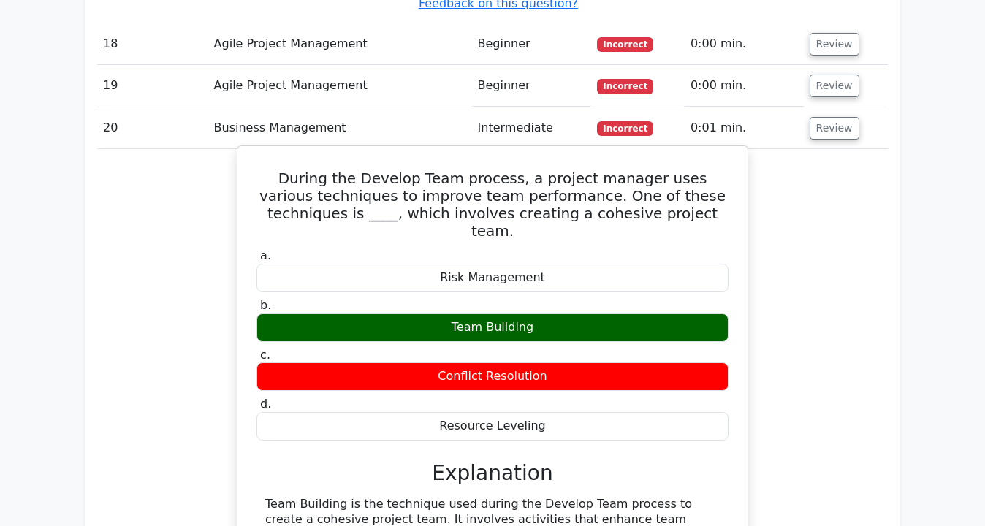
scroll to position [4002, 0]
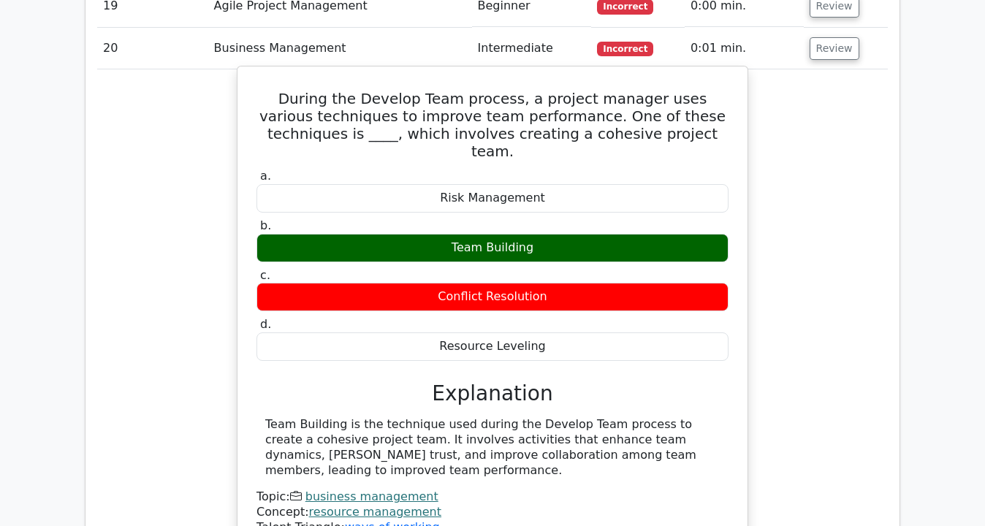
scroll to position [4057, 0]
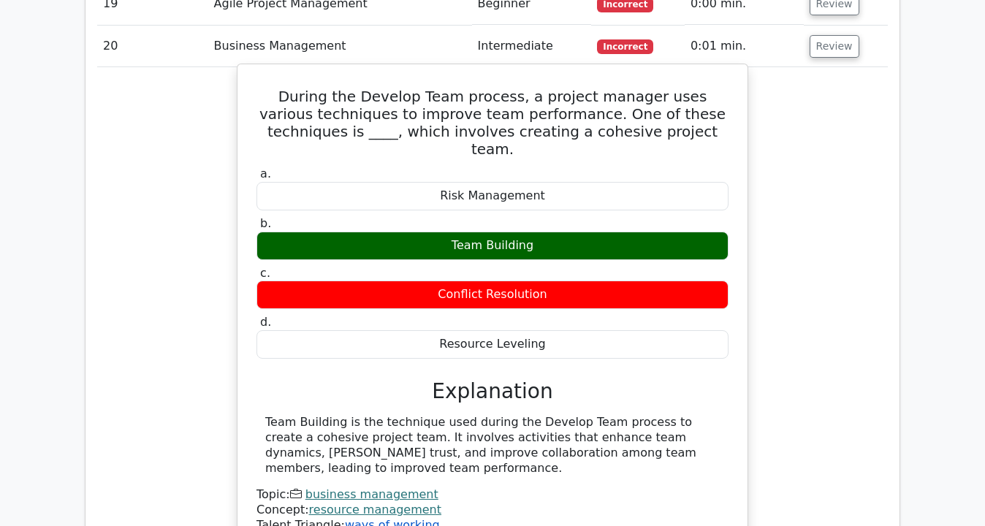
click at [368, 518] on link "ways of working" at bounding box center [392, 525] width 95 height 14
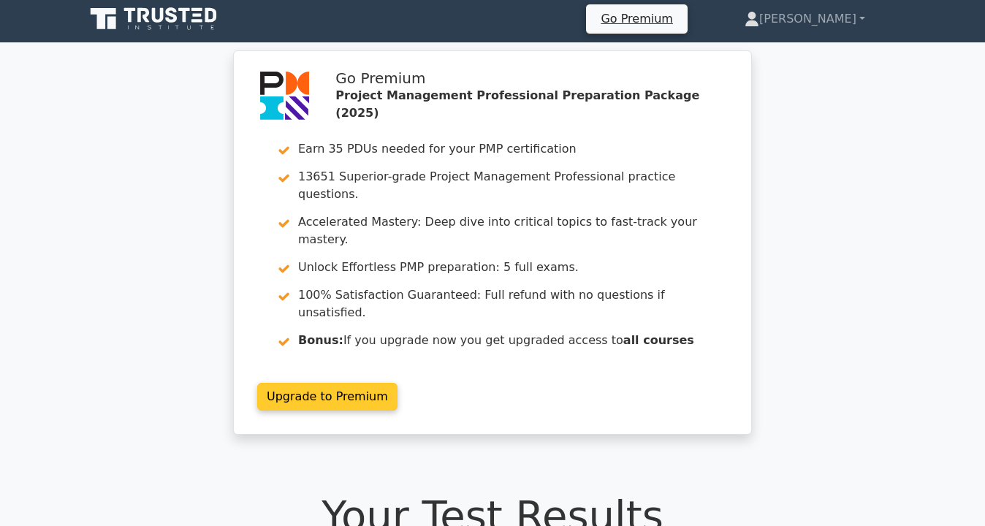
scroll to position [0, 0]
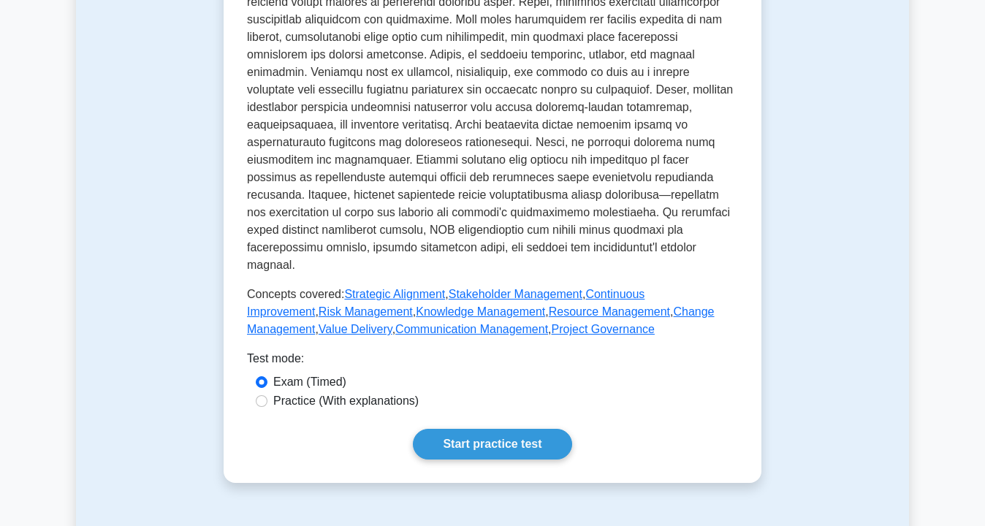
scroll to position [556, 0]
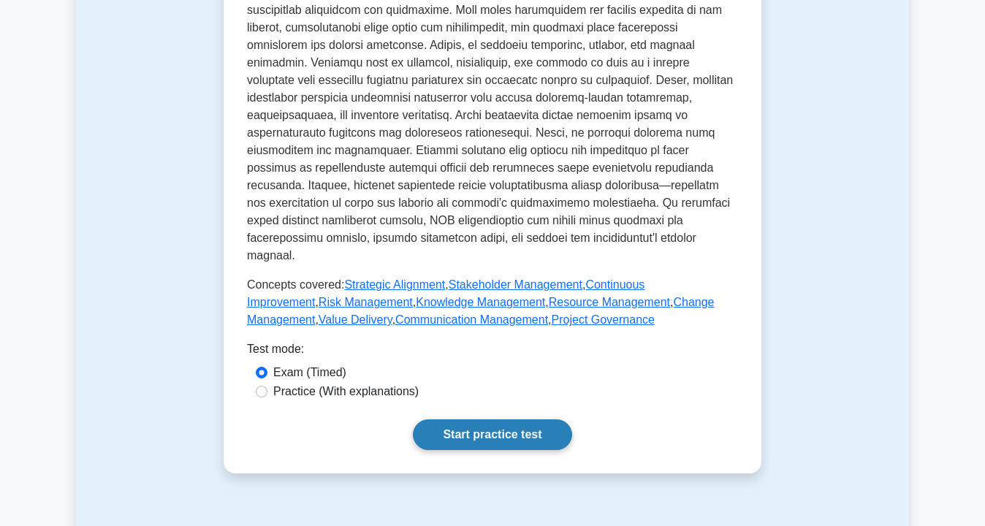
click at [467, 419] on link "Start practice test" at bounding box center [492, 434] width 159 height 31
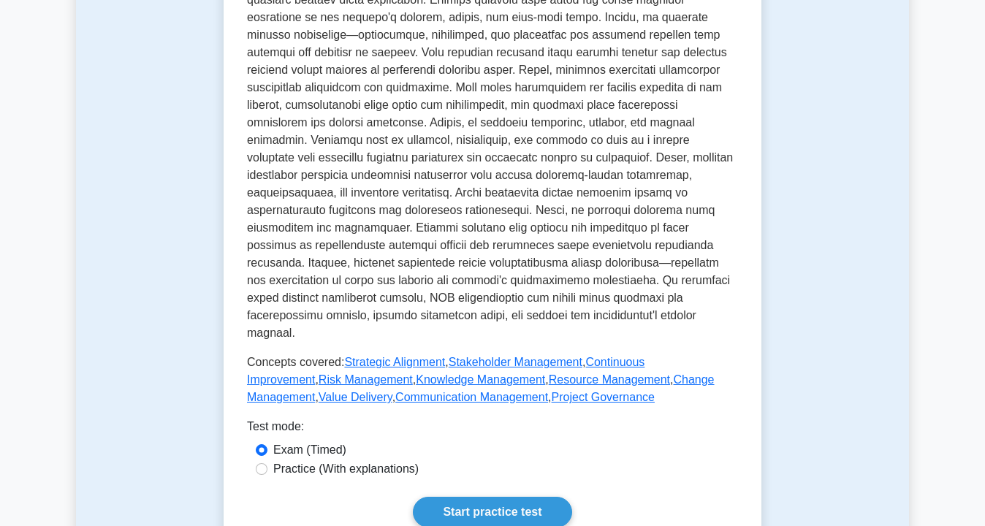
scroll to position [457, 0]
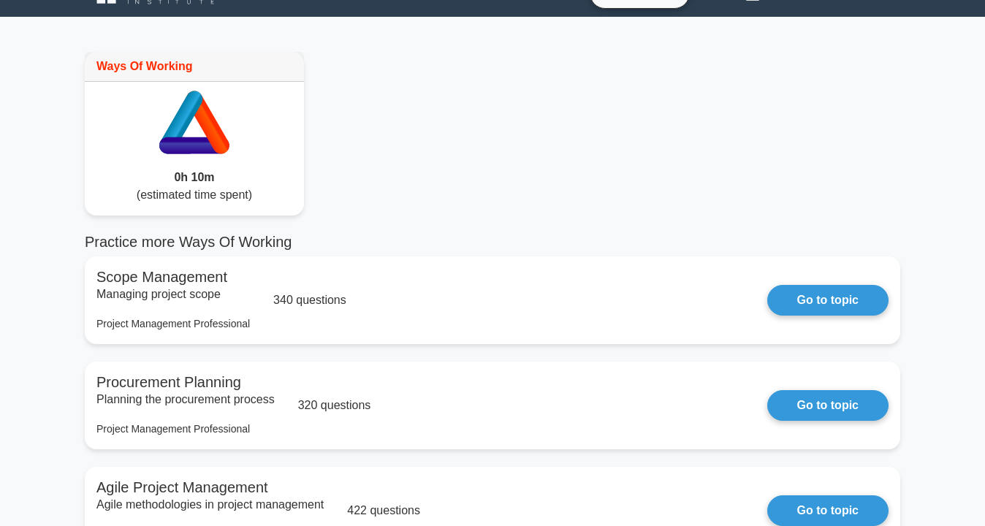
scroll to position [33, 0]
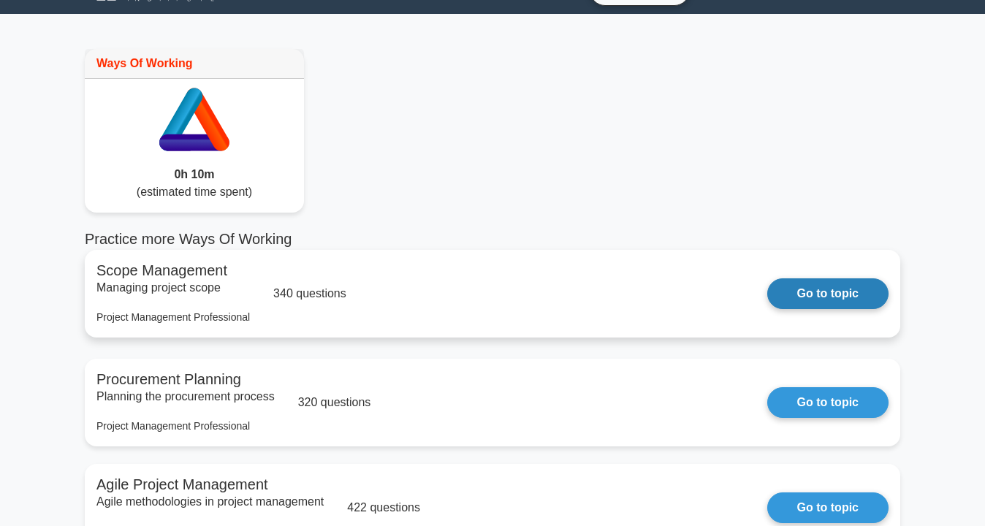
click at [798, 293] on link "Go to topic" at bounding box center [827, 293] width 121 height 31
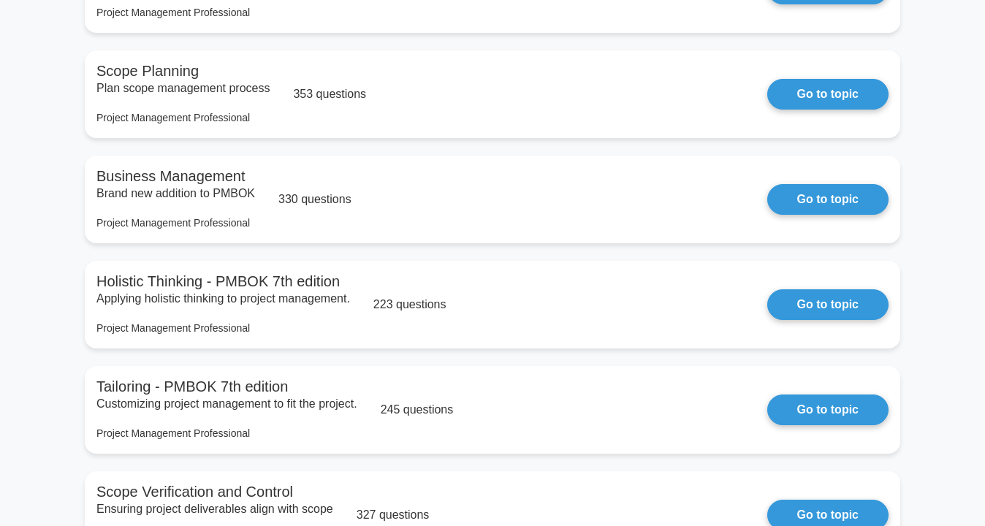
scroll to position [2657, 0]
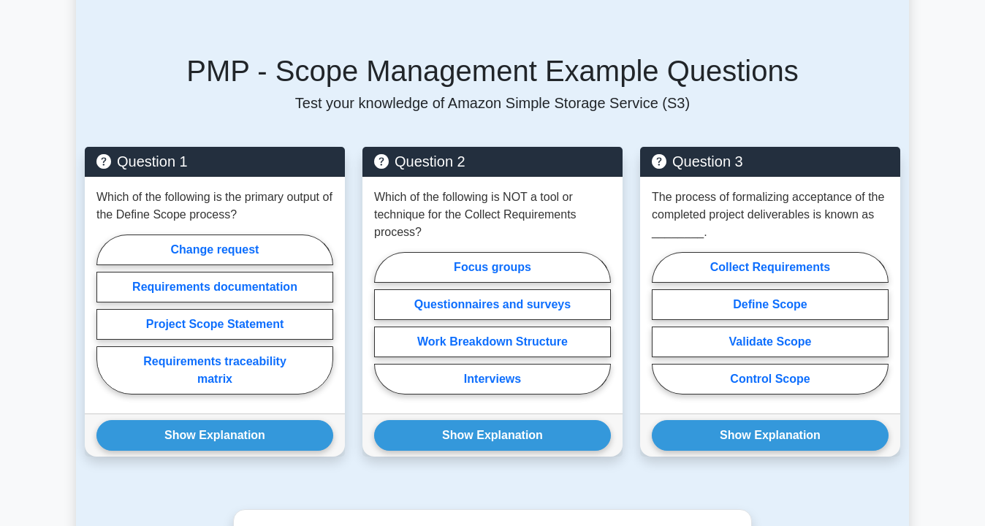
scroll to position [941, 0]
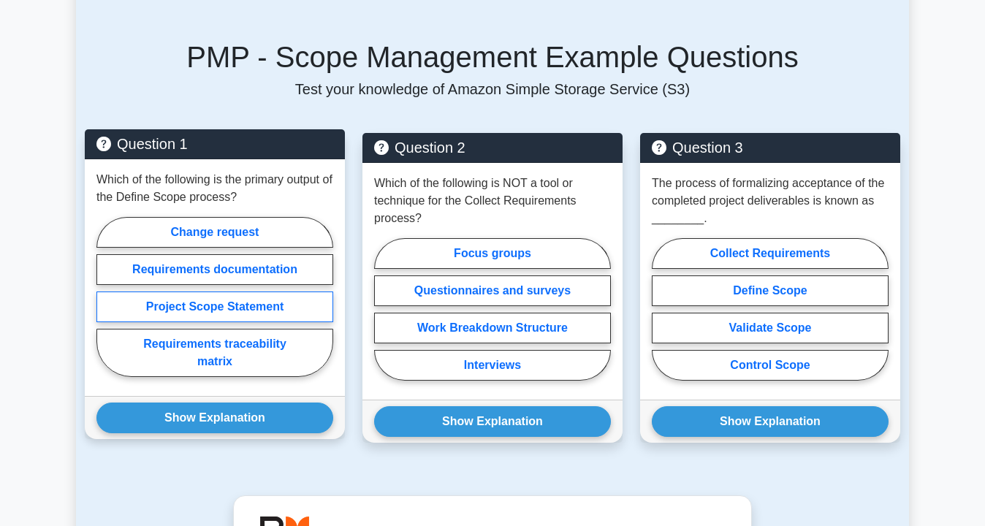
click at [242, 305] on label "Project Scope Statement" at bounding box center [214, 307] width 237 height 31
click at [106, 305] on input "Project Scope Statement" at bounding box center [100, 301] width 9 height 9
radio input "true"
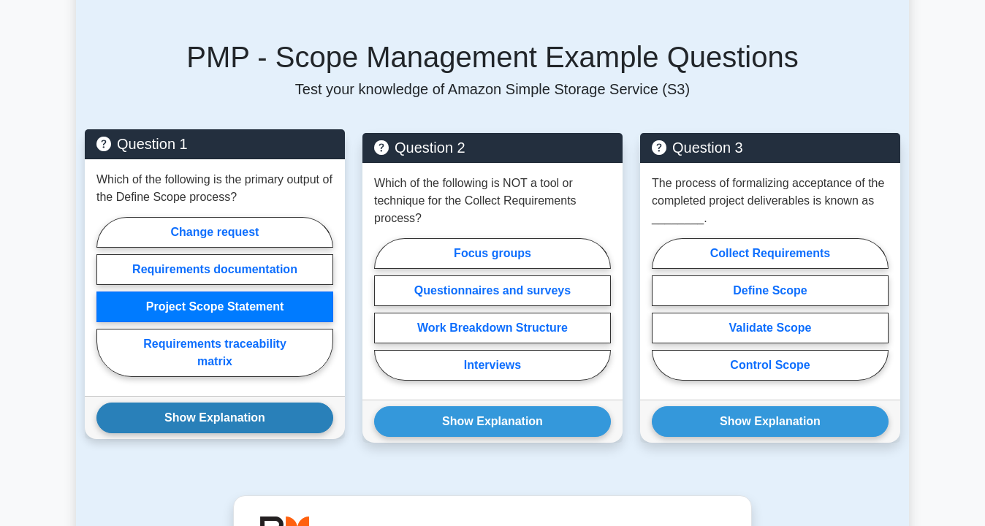
click at [221, 415] on button "Show Explanation" at bounding box center [214, 418] width 237 height 31
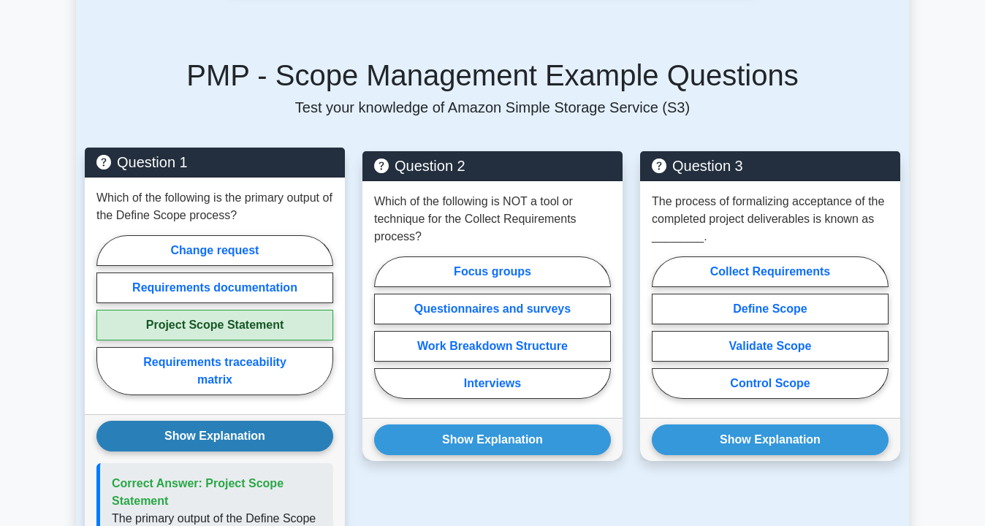
scroll to position [922, 0]
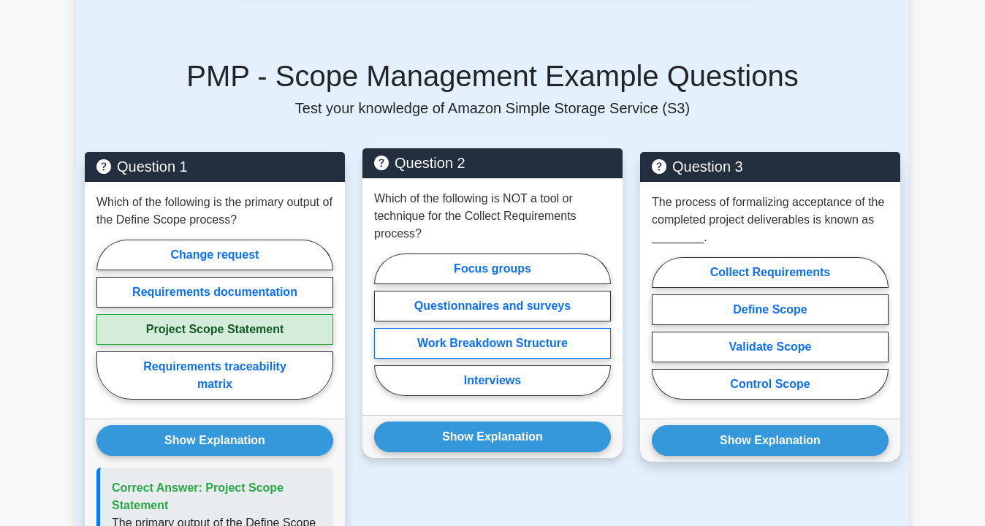
click at [501, 347] on label "Work Breakdown Structure" at bounding box center [492, 343] width 237 height 31
click at [384, 334] on input "Work Breakdown Structure" at bounding box center [378, 328] width 9 height 9
radio input "true"
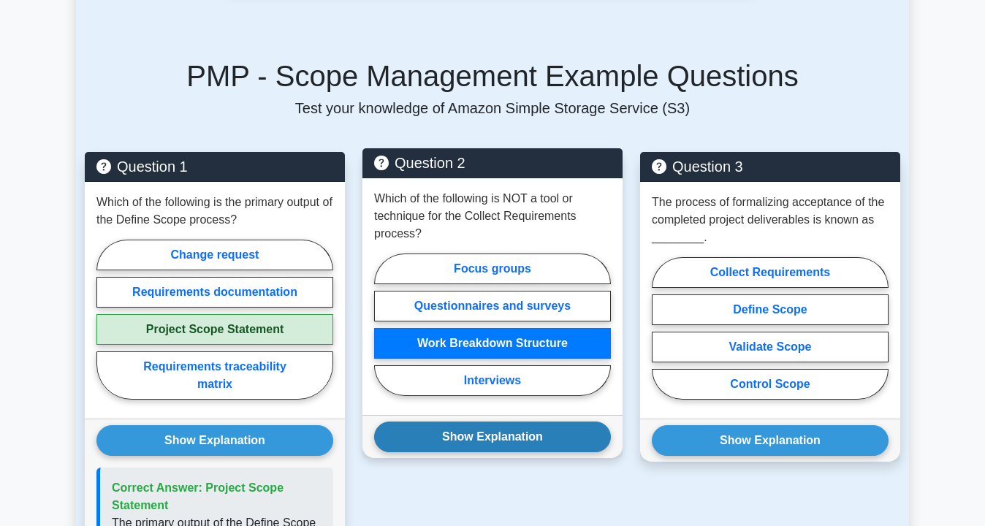
click at [498, 436] on button "Show Explanation" at bounding box center [492, 437] width 237 height 31
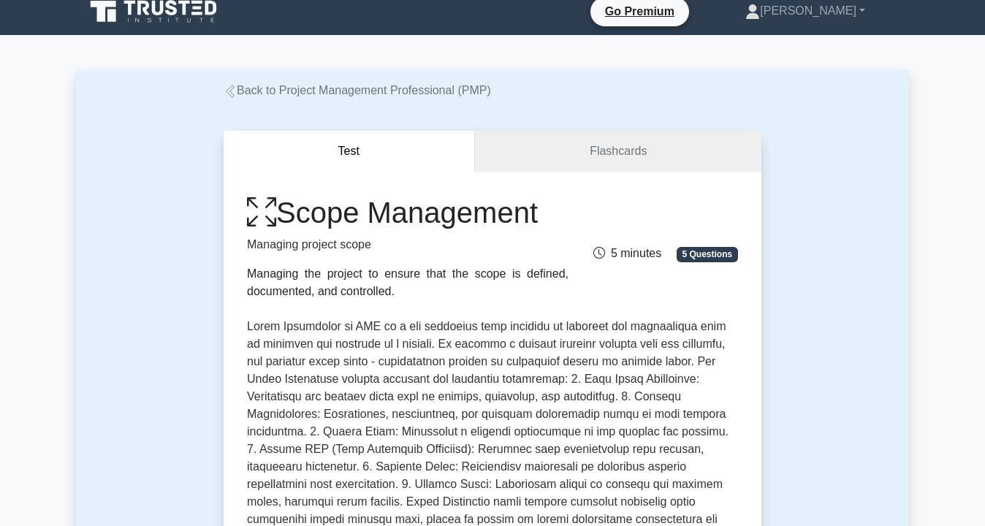
scroll to position [15, 0]
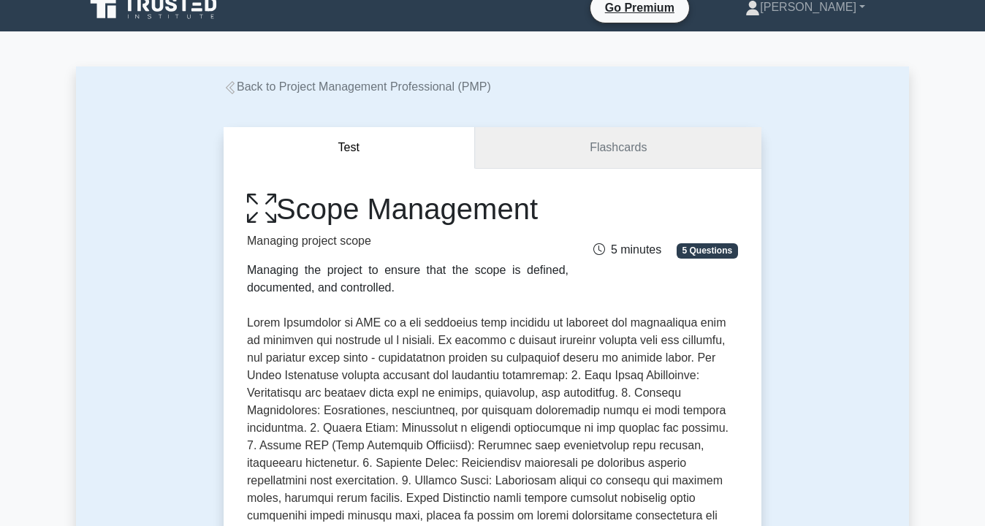
click at [600, 143] on link "Flashcards" at bounding box center [618, 148] width 286 height 42
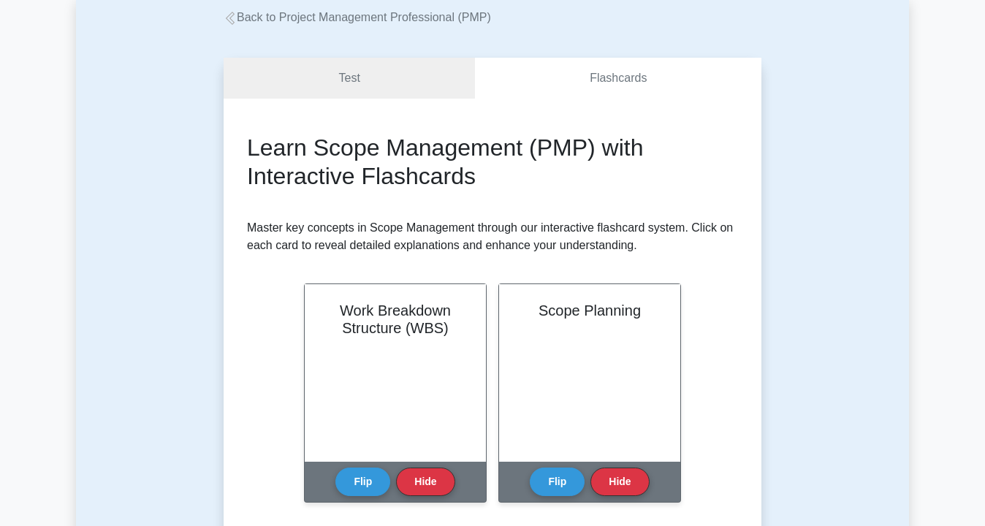
scroll to position [113, 0]
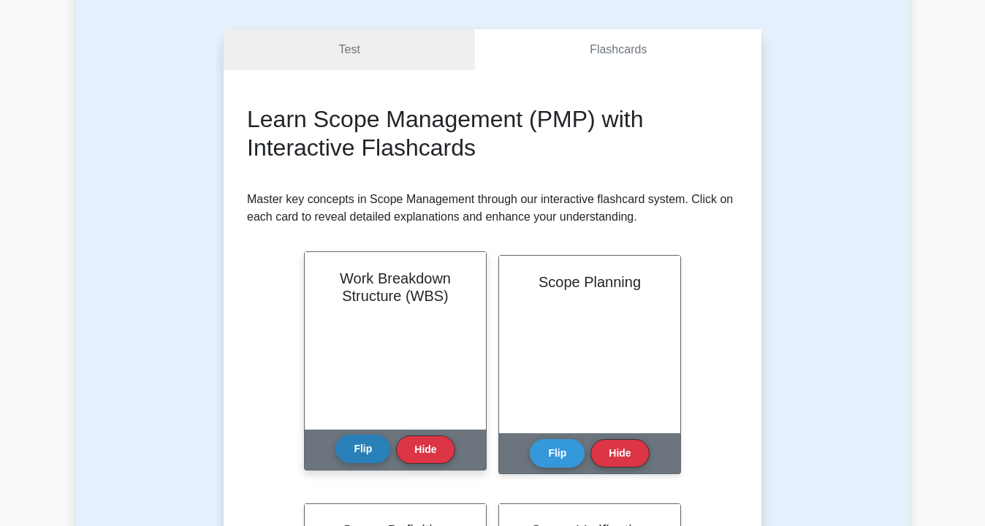
click at [362, 453] on button "Flip" at bounding box center [362, 449] width 55 height 28
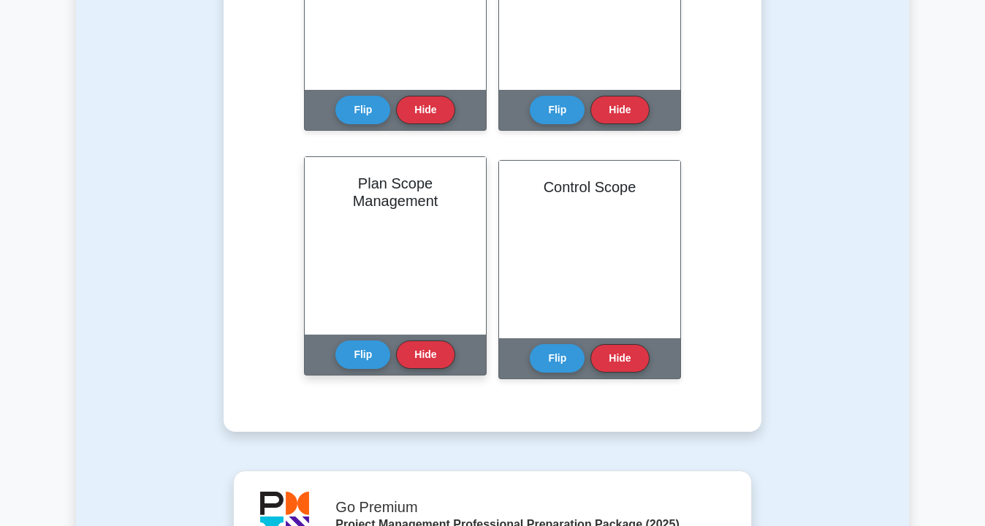
scroll to position [1174, 0]
